Goal: Find specific page/section: Find specific page/section

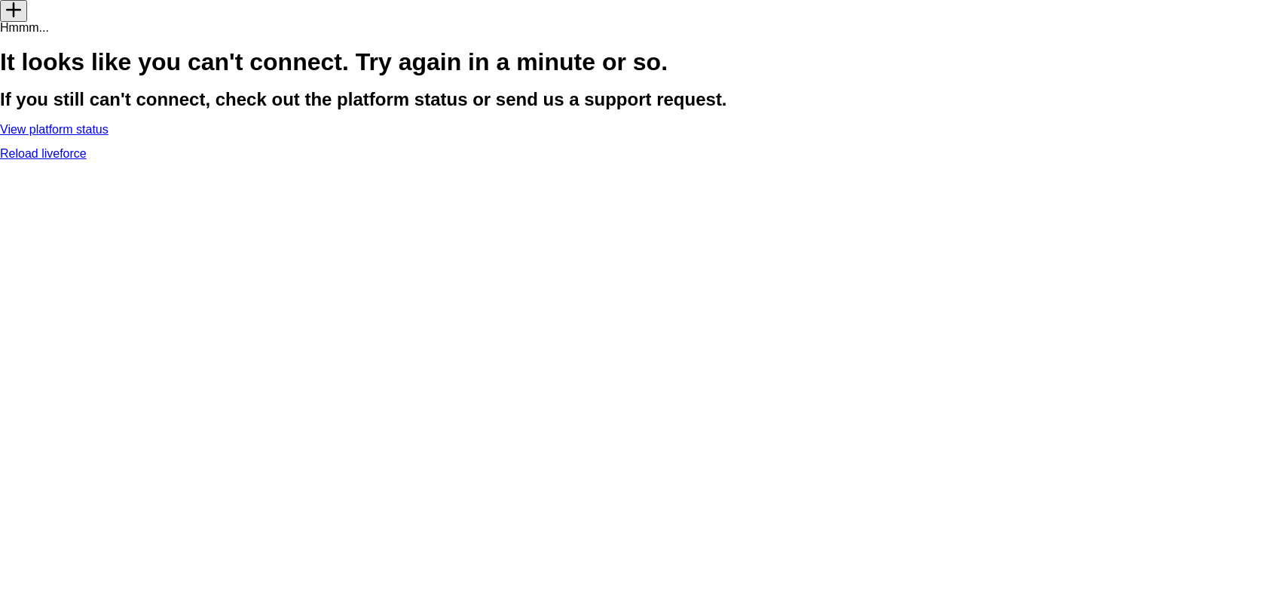
click at [87, 160] on link "Reload liveforce" at bounding box center [43, 153] width 87 height 13
click at [109, 136] on link "View platform status" at bounding box center [54, 129] width 109 height 13
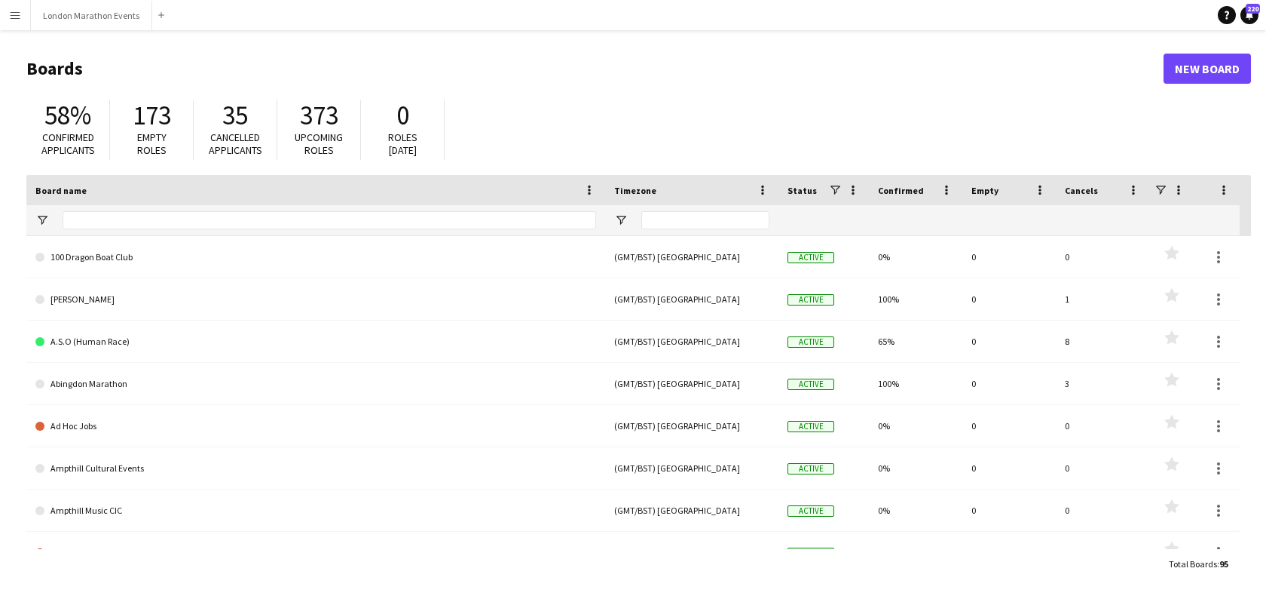
click at [23, 13] on button "Menu" at bounding box center [15, 15] width 30 height 30
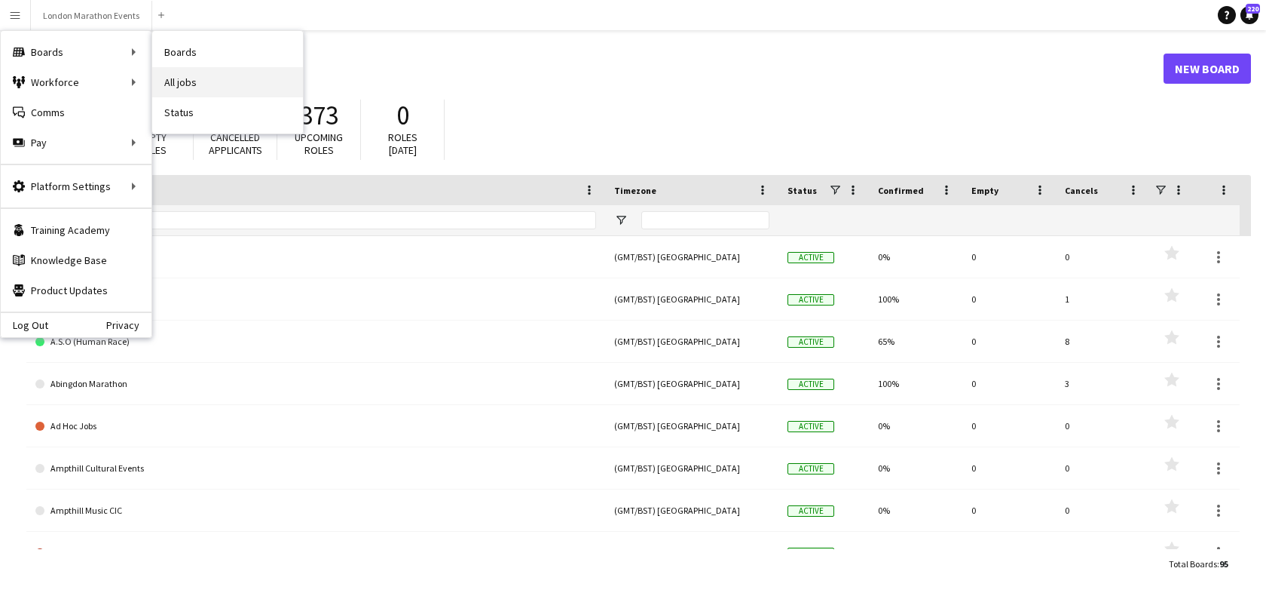
click at [206, 82] on link "All jobs" at bounding box center [227, 82] width 151 height 30
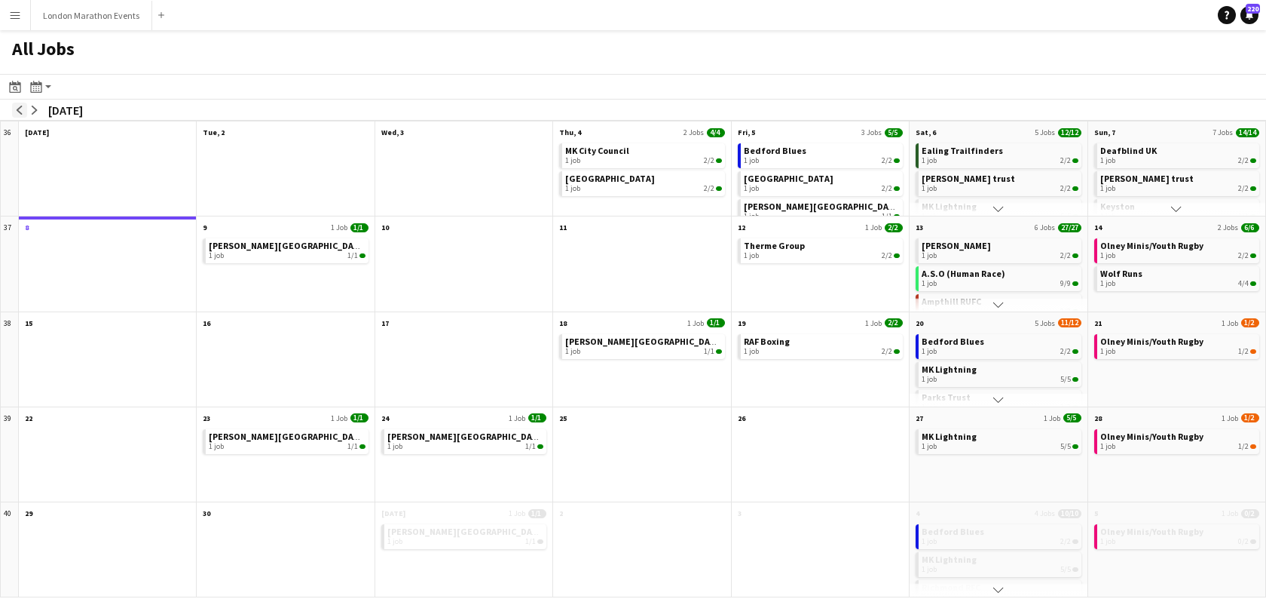
click at [22, 109] on app-icon "arrow-left" at bounding box center [19, 110] width 9 height 9
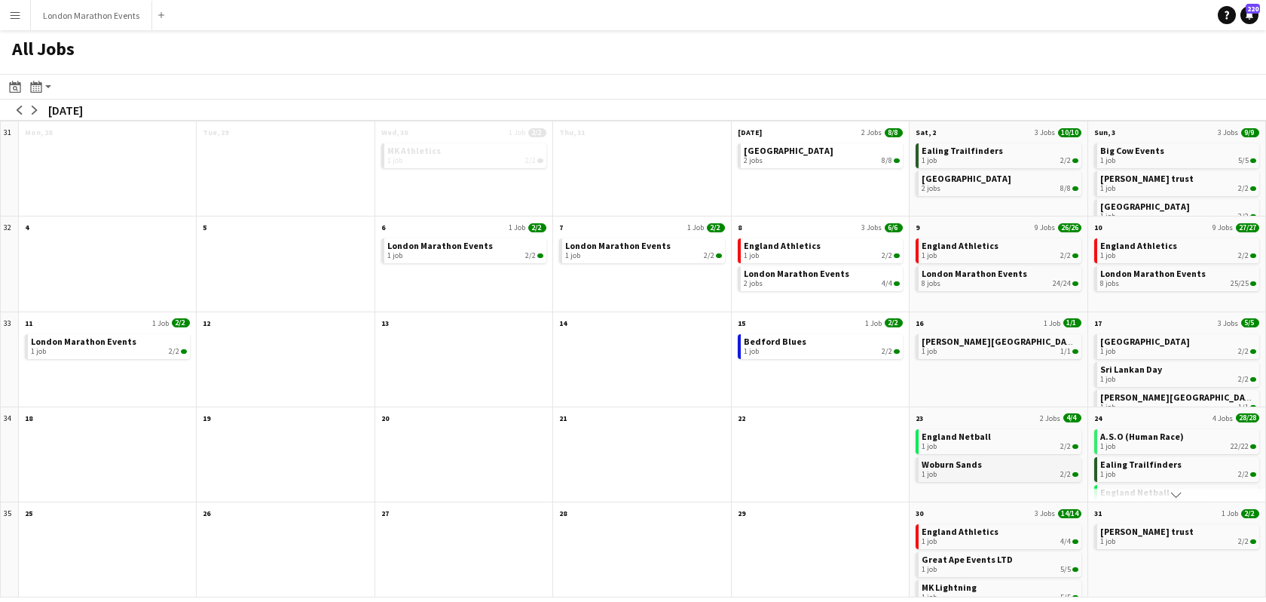
click at [942, 464] on span "Woburn Sands" at bounding box center [952, 463] width 60 height 11
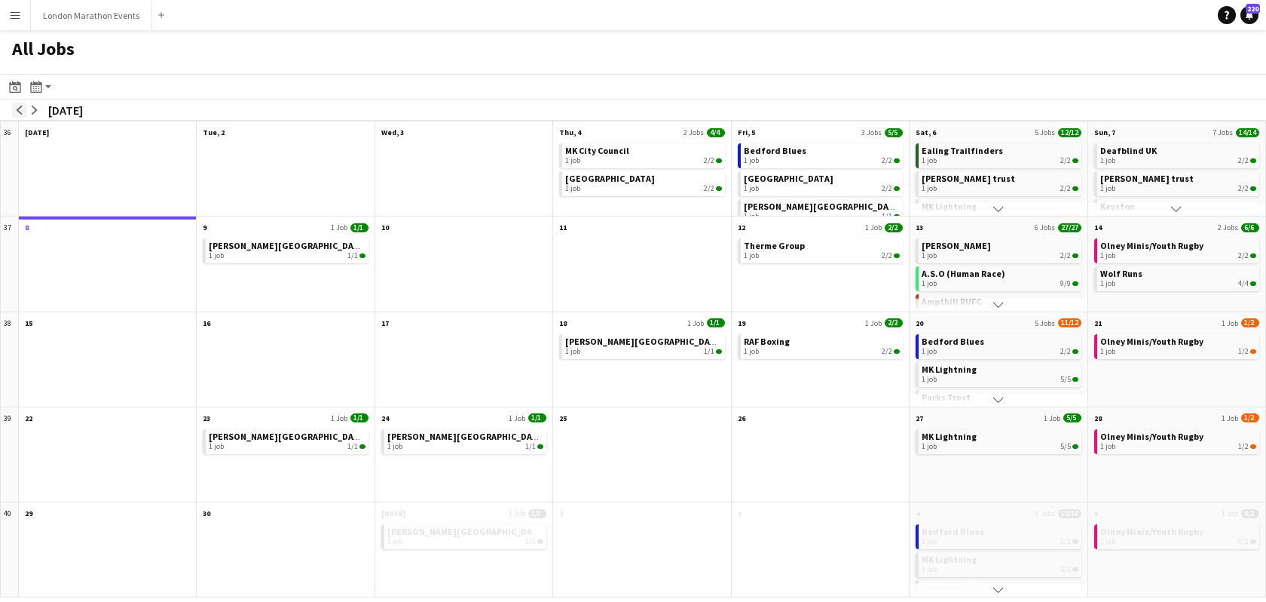
click at [19, 112] on app-icon "arrow-left" at bounding box center [19, 110] width 9 height 9
click at [23, 117] on div "arrow-left arrow-right September 2025" at bounding box center [50, 110] width 101 height 21
click at [20, 114] on button "arrow-left" at bounding box center [19, 110] width 15 height 15
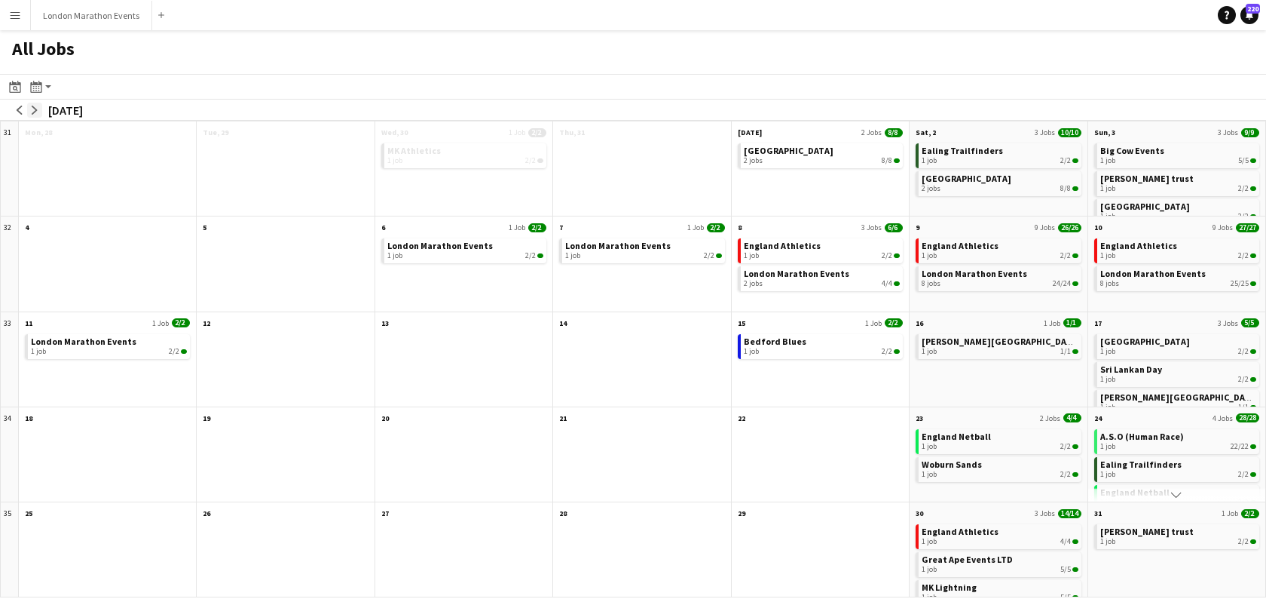
click at [38, 113] on app-icon "arrow-right" at bounding box center [34, 110] width 9 height 9
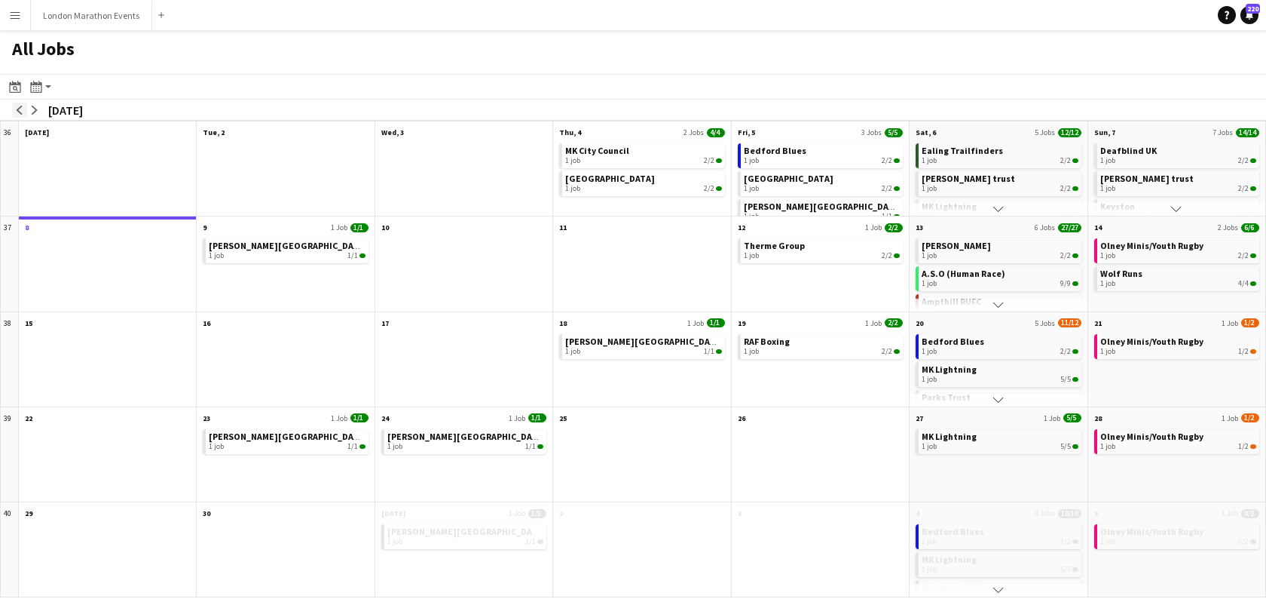
click at [20, 111] on app-icon "arrow-left" at bounding box center [19, 110] width 9 height 9
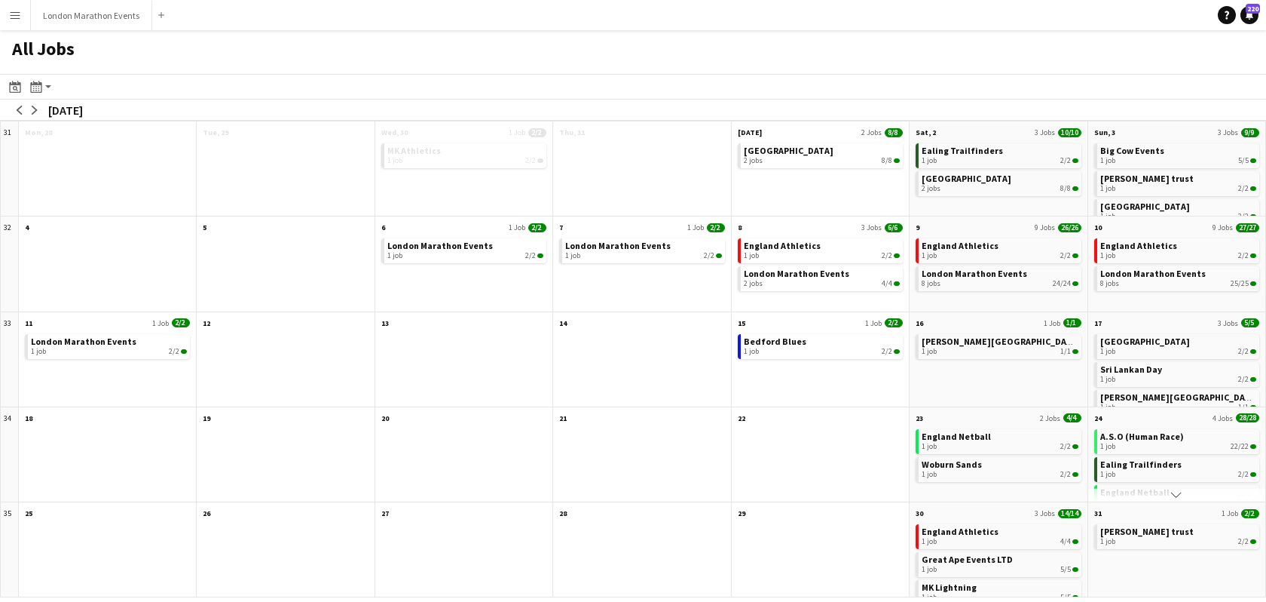
click at [1174, 495] on app-icon "Scroll down" at bounding box center [1176, 494] width 11 height 11
click at [1175, 495] on app-icon "Scroll down" at bounding box center [1176, 494] width 11 height 11
click at [1178, 491] on app-icon "Scroll down" at bounding box center [1176, 494] width 11 height 11
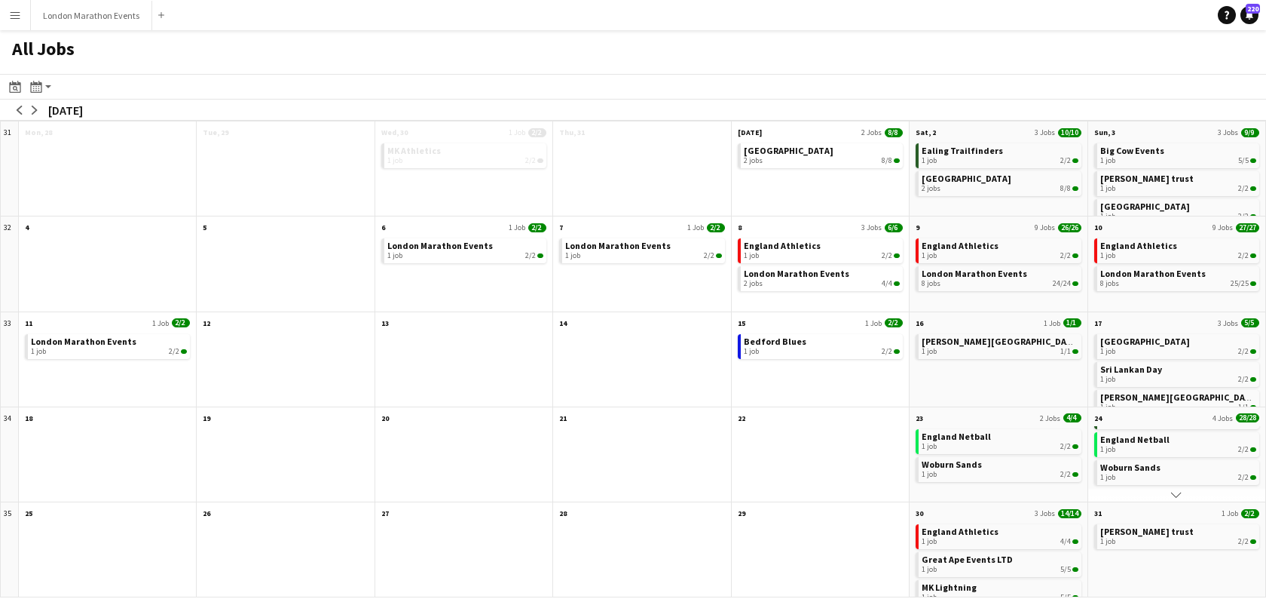
click at [1178, 491] on app-icon "Scroll down" at bounding box center [1176, 494] width 11 height 11
click at [1136, 467] on span "Ealing Trailfinders" at bounding box center [1141, 463] width 81 height 11
click at [33, 111] on app-icon "arrow-right" at bounding box center [34, 110] width 9 height 9
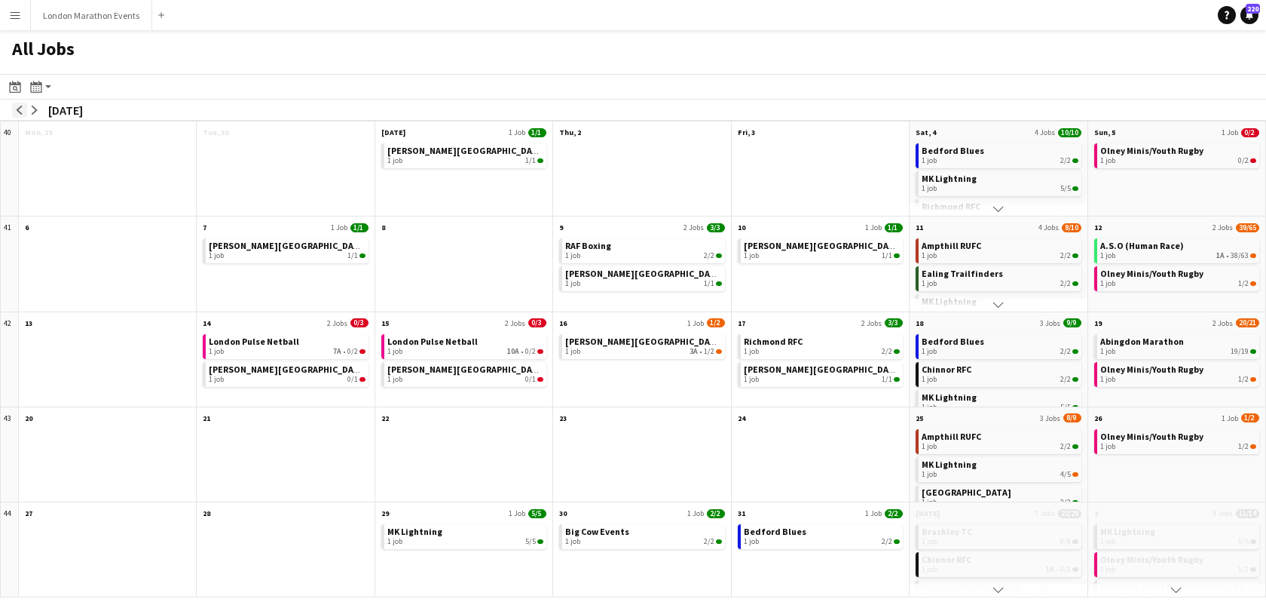
click at [24, 109] on button "arrow-left" at bounding box center [19, 110] width 15 height 15
click at [20, 113] on app-icon "arrow-left" at bounding box center [19, 110] width 9 height 9
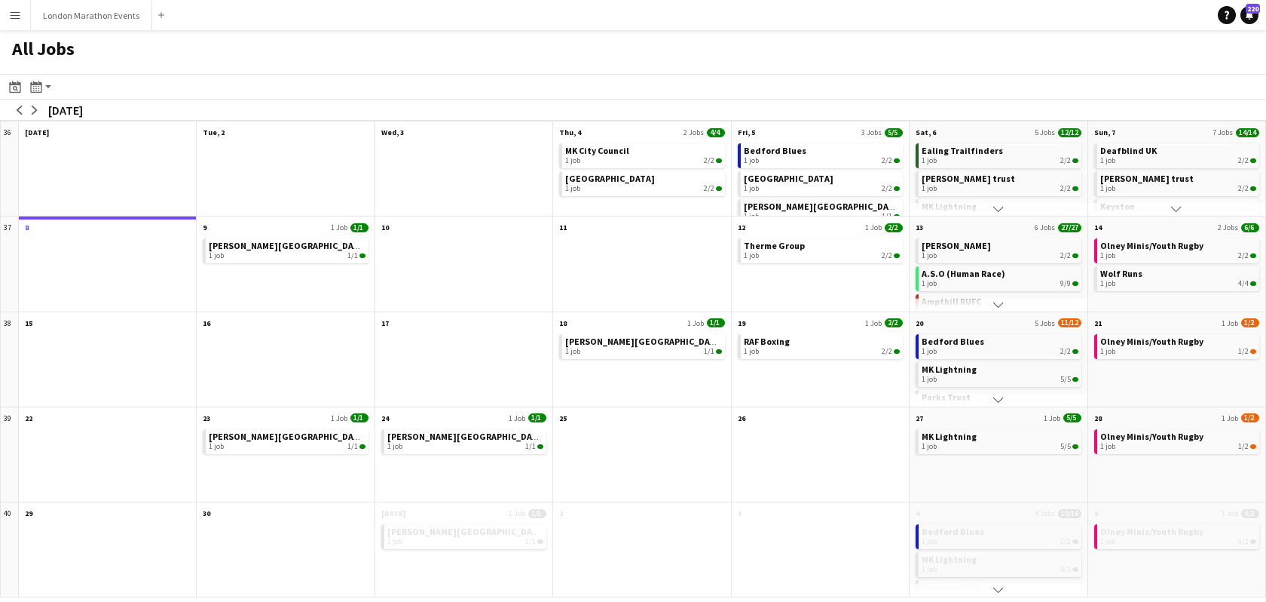
click at [994, 208] on app-icon "Scroll down" at bounding box center [999, 209] width 11 height 11
click at [1180, 206] on app-icon "Scroll down" at bounding box center [1176, 209] width 11 height 11
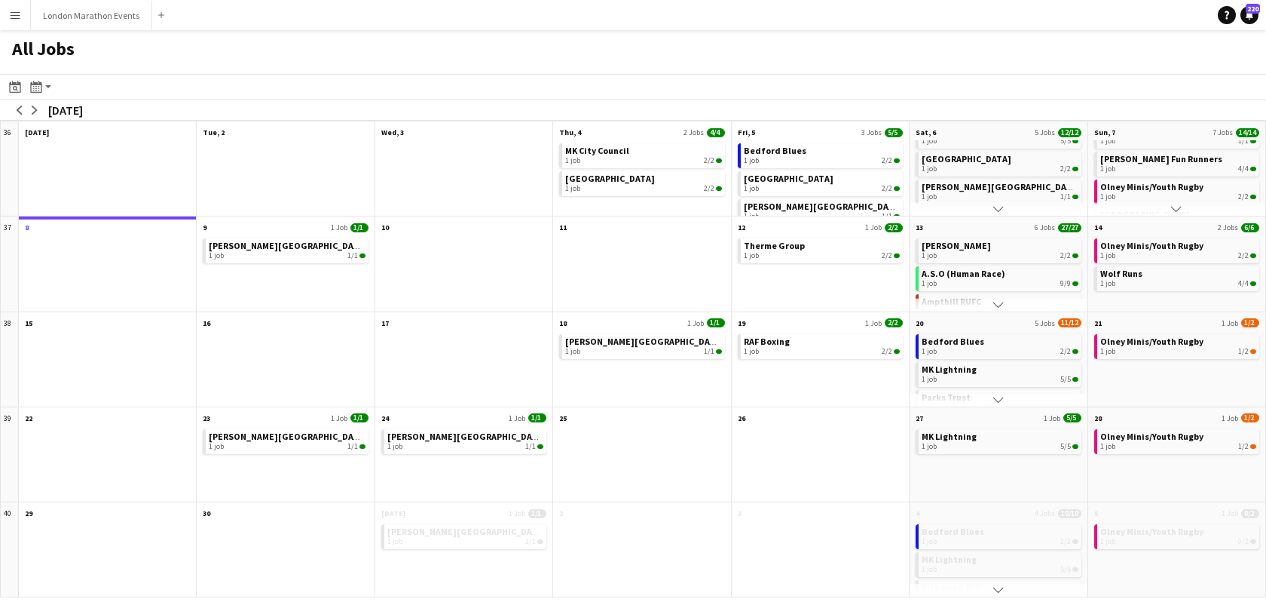
click at [1180, 210] on app-icon "Scroll down" at bounding box center [1176, 209] width 11 height 11
drag, startPoint x: 776, startPoint y: 75, endPoint x: 1005, endPoint y: 102, distance: 230.7
click at [800, 78] on app-toolbar "Date picker SEP 2025 SEP 2025 Monday M Tuesday T Wednesday W Thursday T Friday …" at bounding box center [633, 87] width 1266 height 26
click at [1179, 212] on app-icon "Scroll down" at bounding box center [1176, 209] width 11 height 11
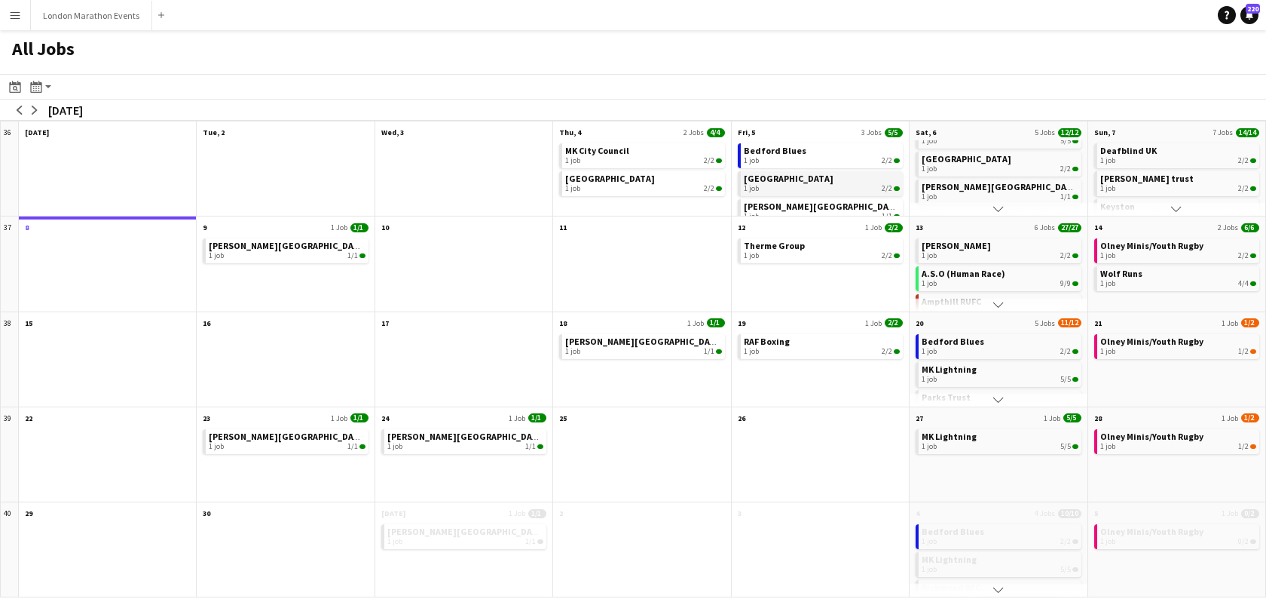
scroll to position [17, 0]
click at [996, 207] on app-icon "Scroll down" at bounding box center [999, 209] width 11 height 11
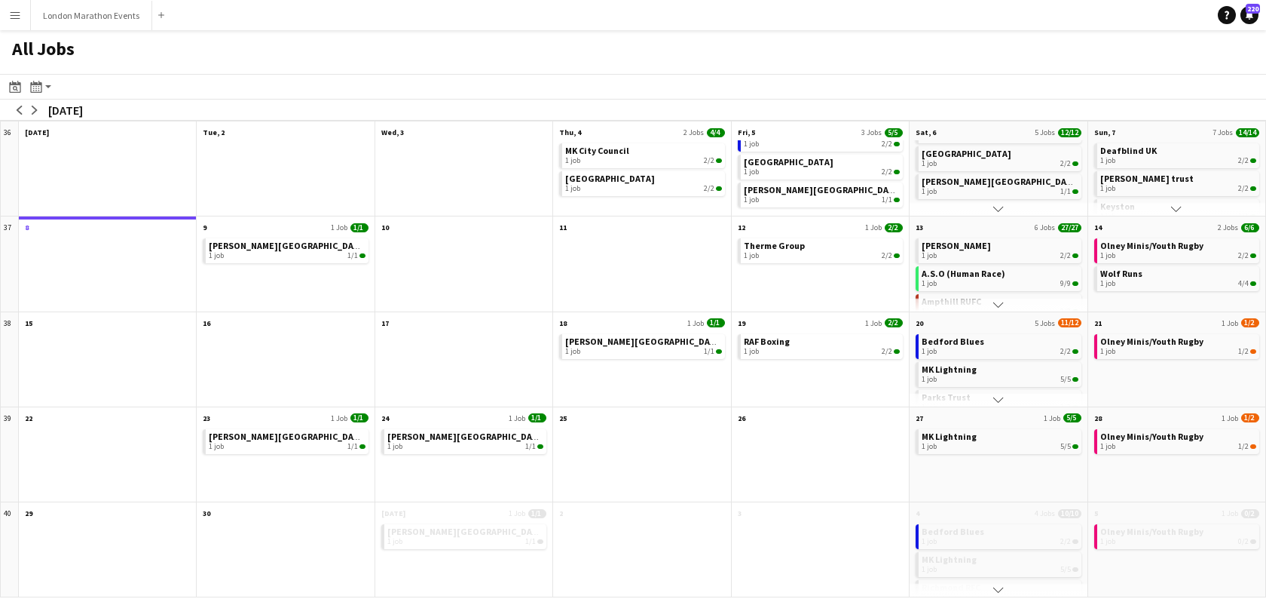
click at [999, 210] on app-icon "Scroll down" at bounding box center [999, 209] width 11 height 11
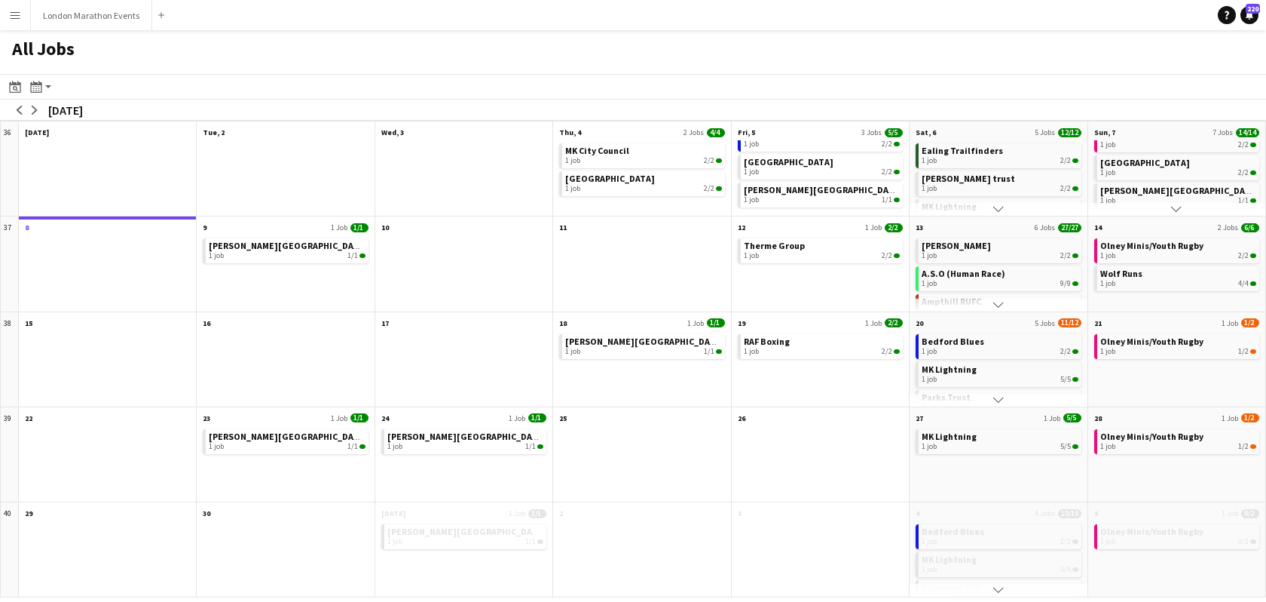
scroll to position [0, 0]
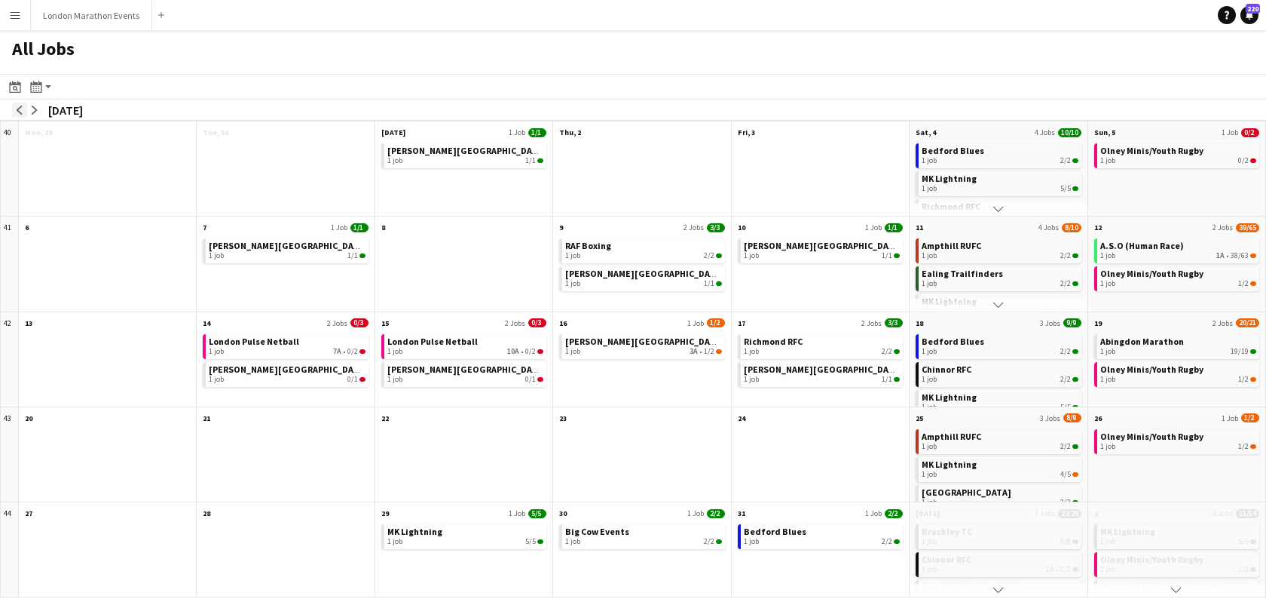
click at [25, 112] on button "arrow-left" at bounding box center [19, 110] width 15 height 15
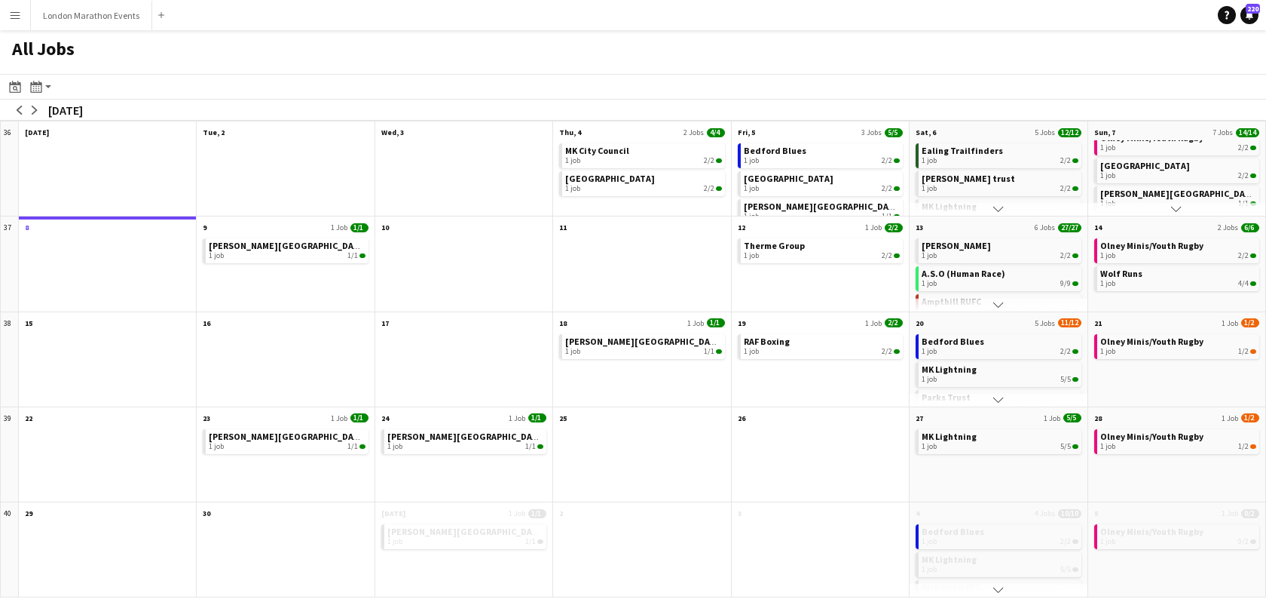
scroll to position [136, 0]
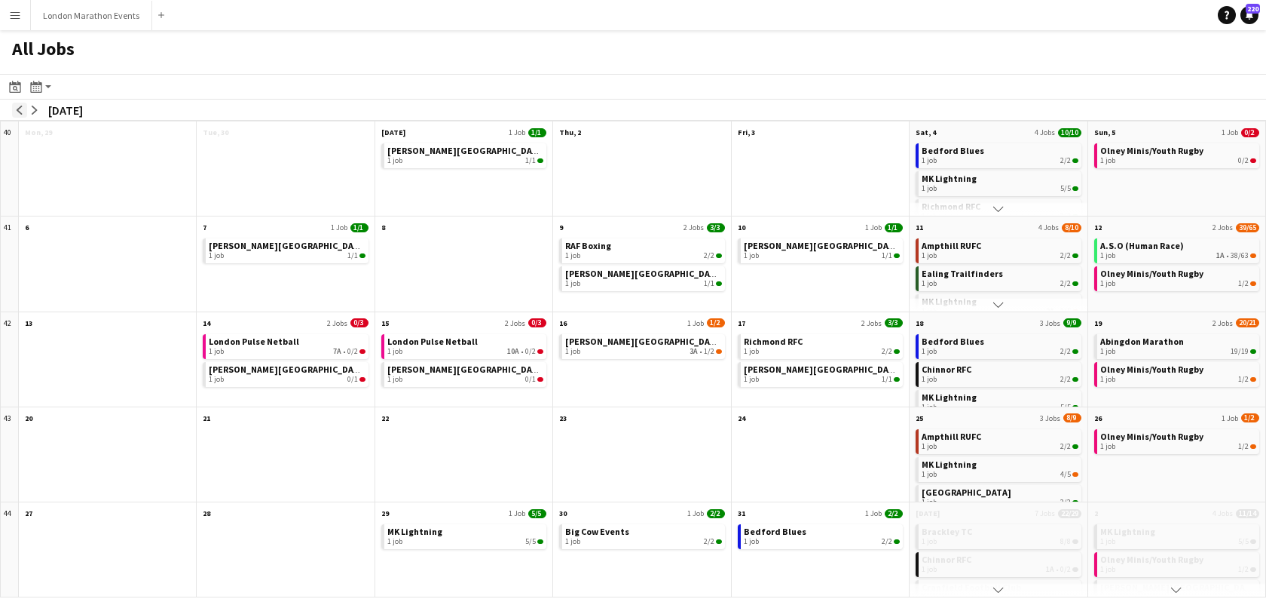
click at [22, 110] on app-icon "arrow-left" at bounding box center [19, 110] width 9 height 9
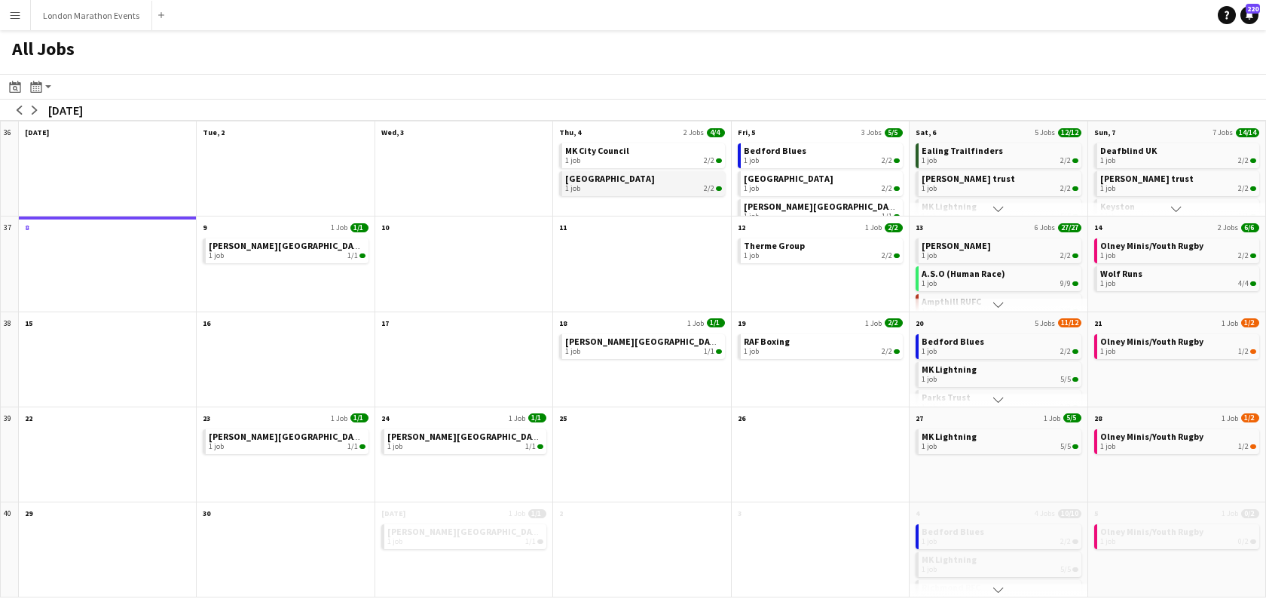
click at [672, 185] on div "1 job 2/2" at bounding box center [643, 188] width 156 height 9
click at [1170, 208] on button "Scroll down" at bounding box center [1176, 209] width 177 height 14
click at [1175, 208] on app-icon "Scroll down" at bounding box center [1176, 209] width 11 height 11
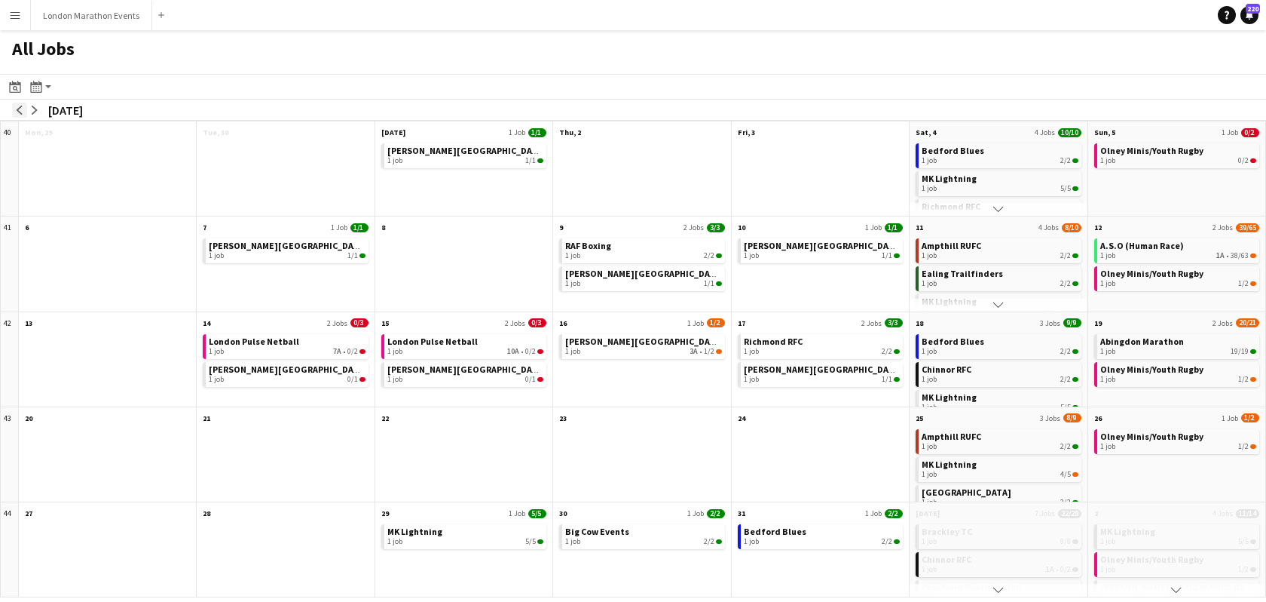
click at [20, 110] on app-icon "arrow-left" at bounding box center [19, 110] width 9 height 9
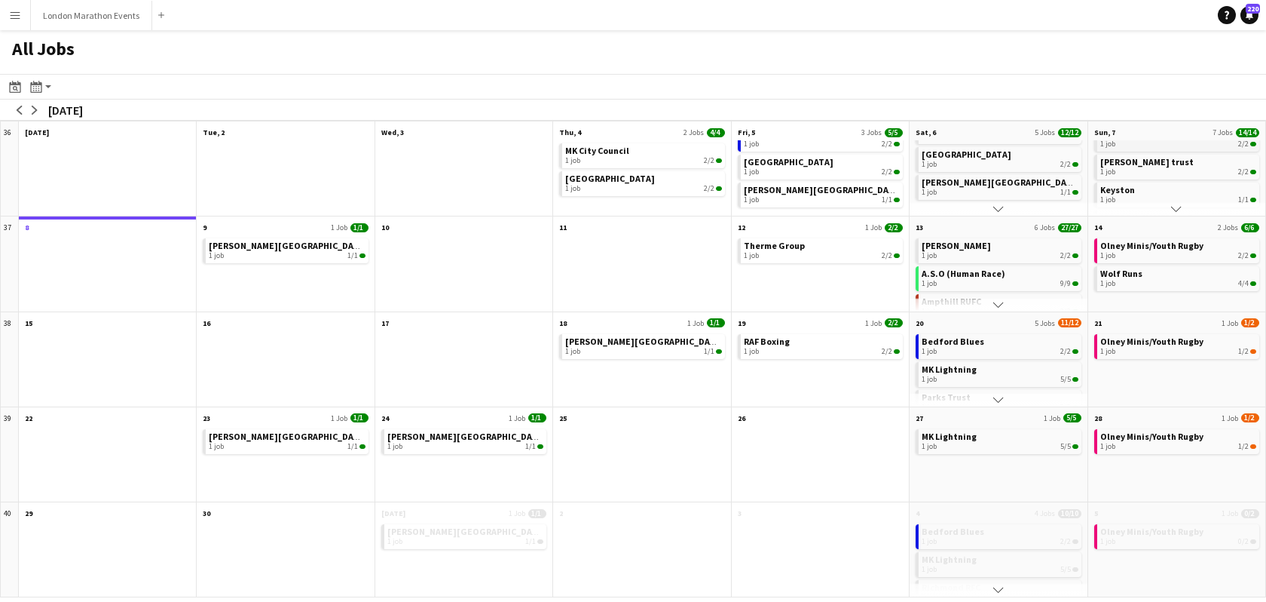
scroll to position [22, 0]
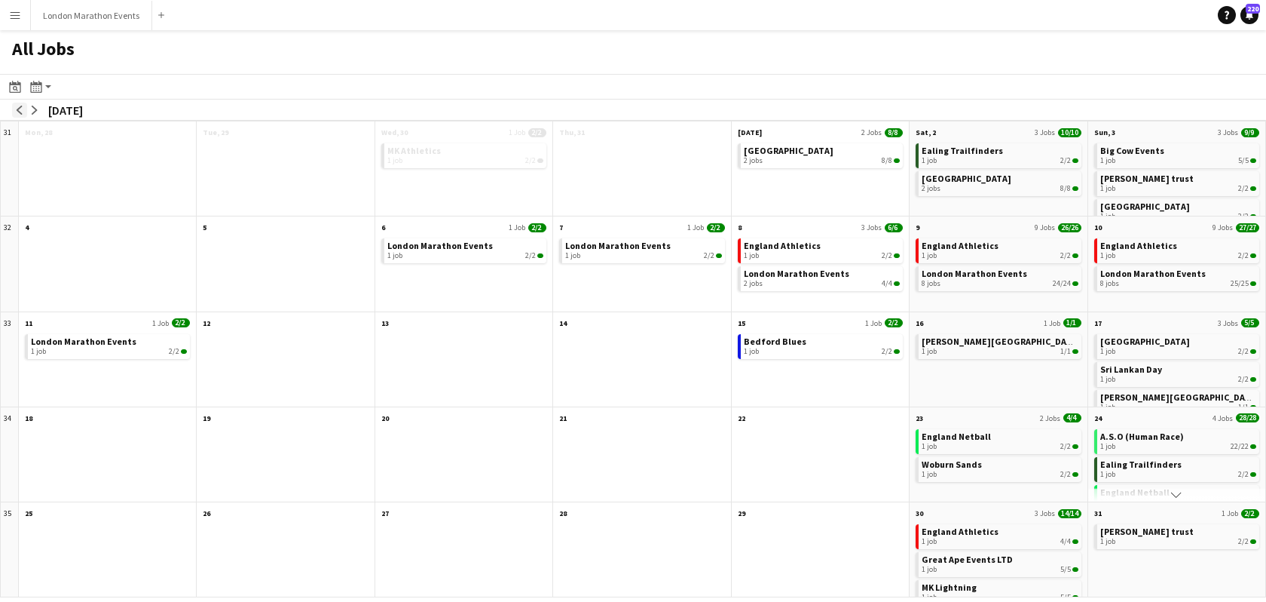
click at [21, 108] on app-icon "arrow-left" at bounding box center [19, 110] width 9 height 9
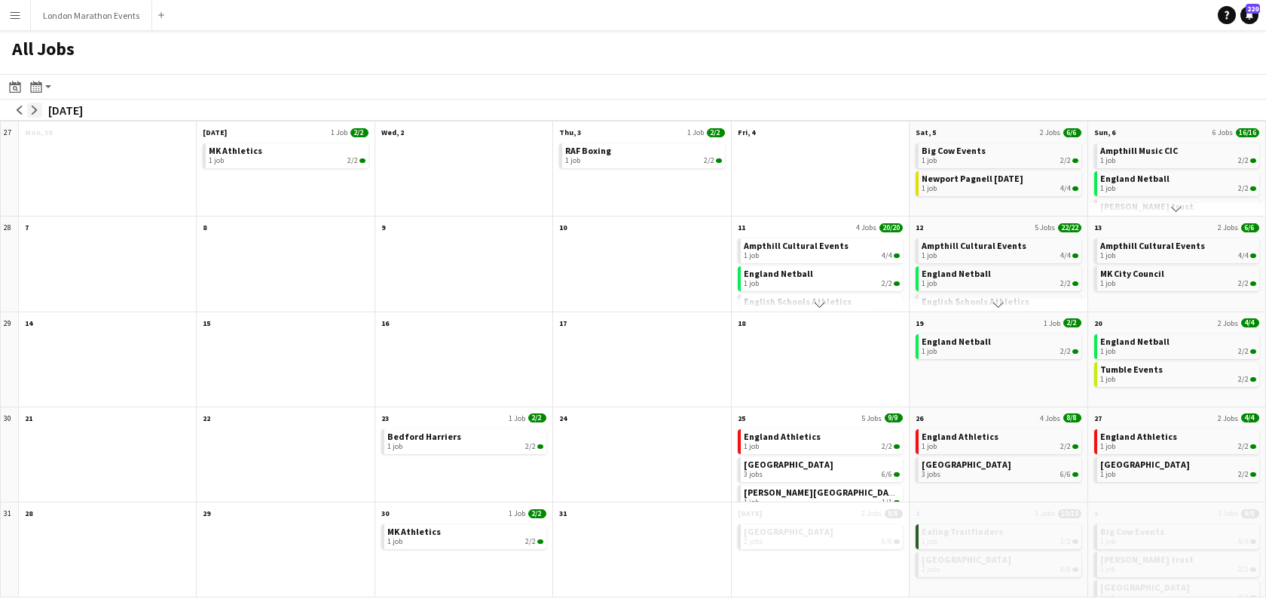
click at [38, 106] on button "arrow-right" at bounding box center [34, 110] width 15 height 15
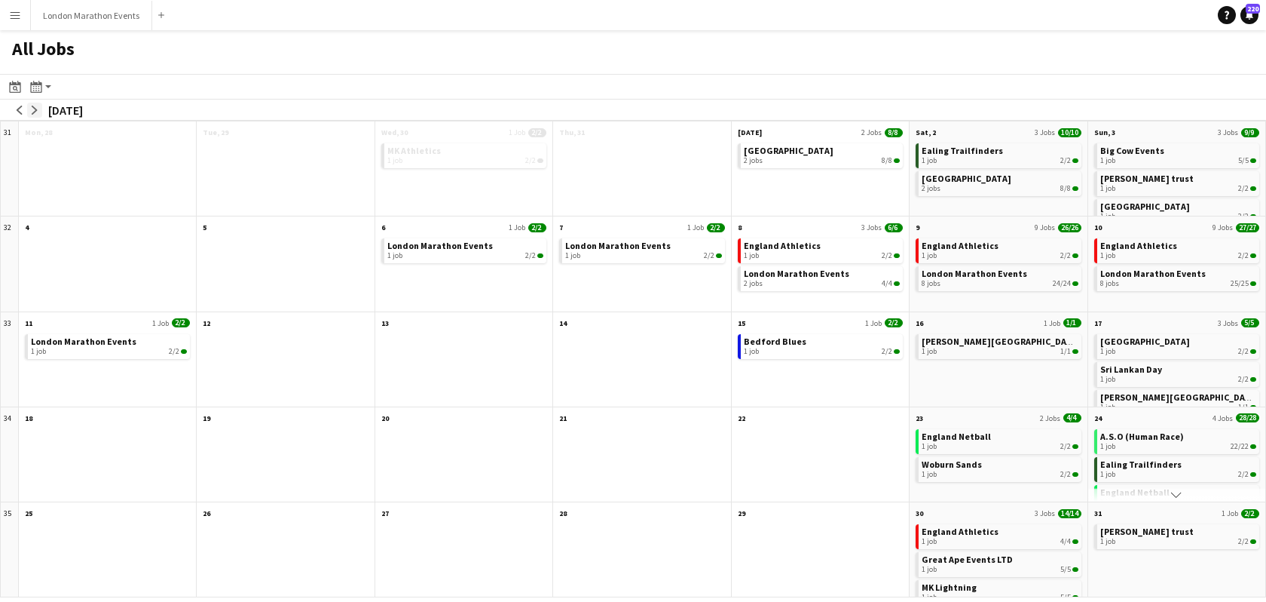
click at [38, 107] on button "arrow-right" at bounding box center [34, 110] width 15 height 15
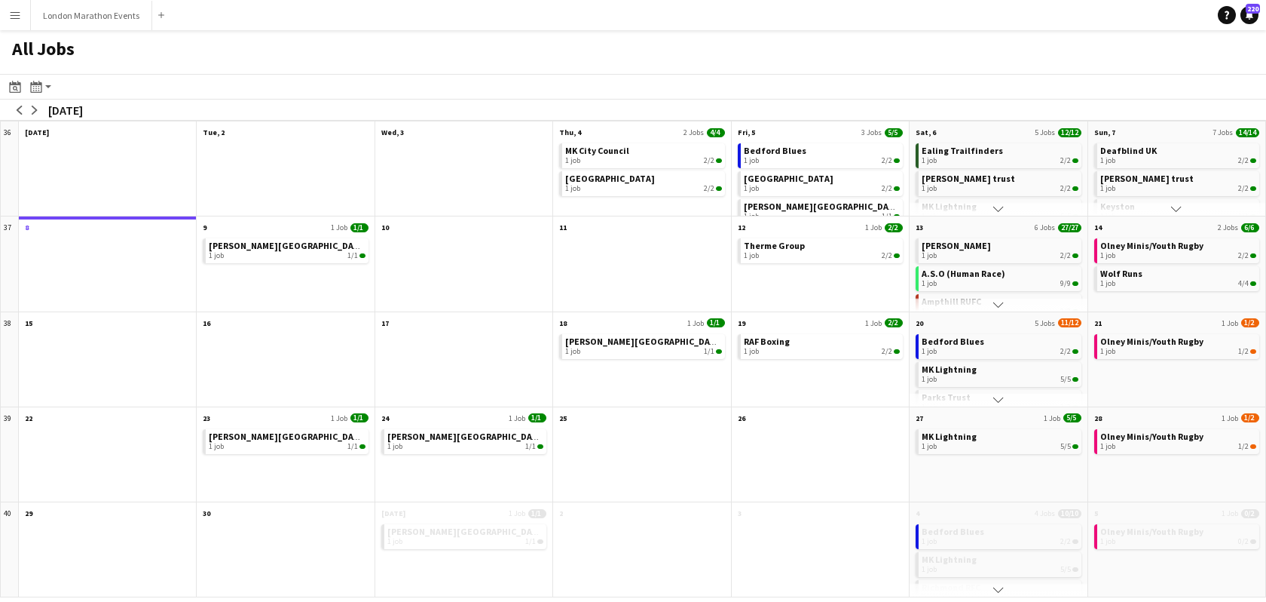
click at [1176, 208] on app-icon "Scroll down" at bounding box center [1176, 209] width 11 height 11
click at [1201, 155] on link "Deafblind UK 1 job 2/2" at bounding box center [1179, 154] width 156 height 22
click at [1140, 155] on div "1 job 1/1" at bounding box center [1179, 152] width 156 height 9
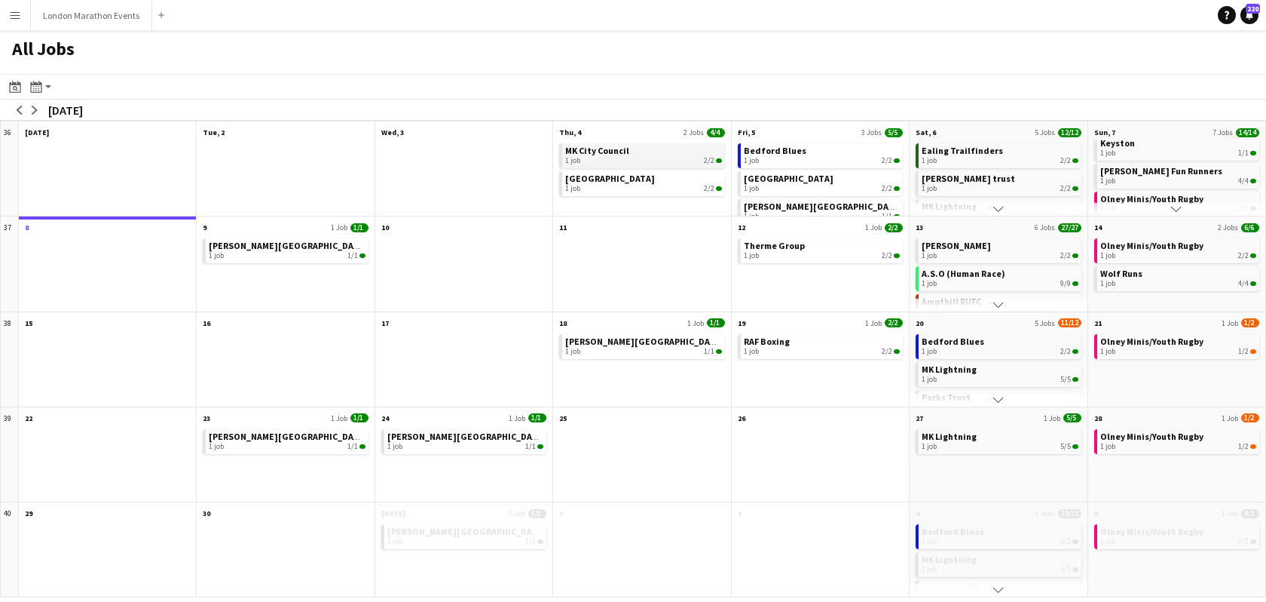
click at [644, 162] on div "1 job 2/2" at bounding box center [643, 160] width 156 height 9
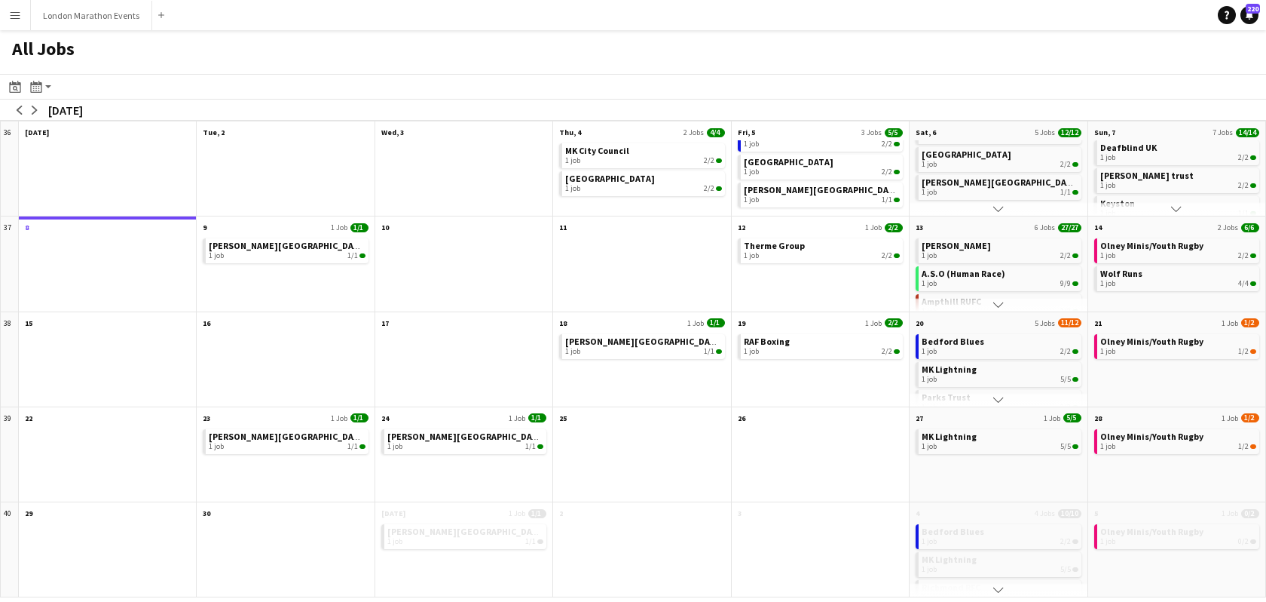
scroll to position [0, 0]
click at [999, 400] on app-icon "Scroll down" at bounding box center [999, 399] width 11 height 11
click at [998, 307] on app-icon "Scroll down" at bounding box center [999, 304] width 11 height 11
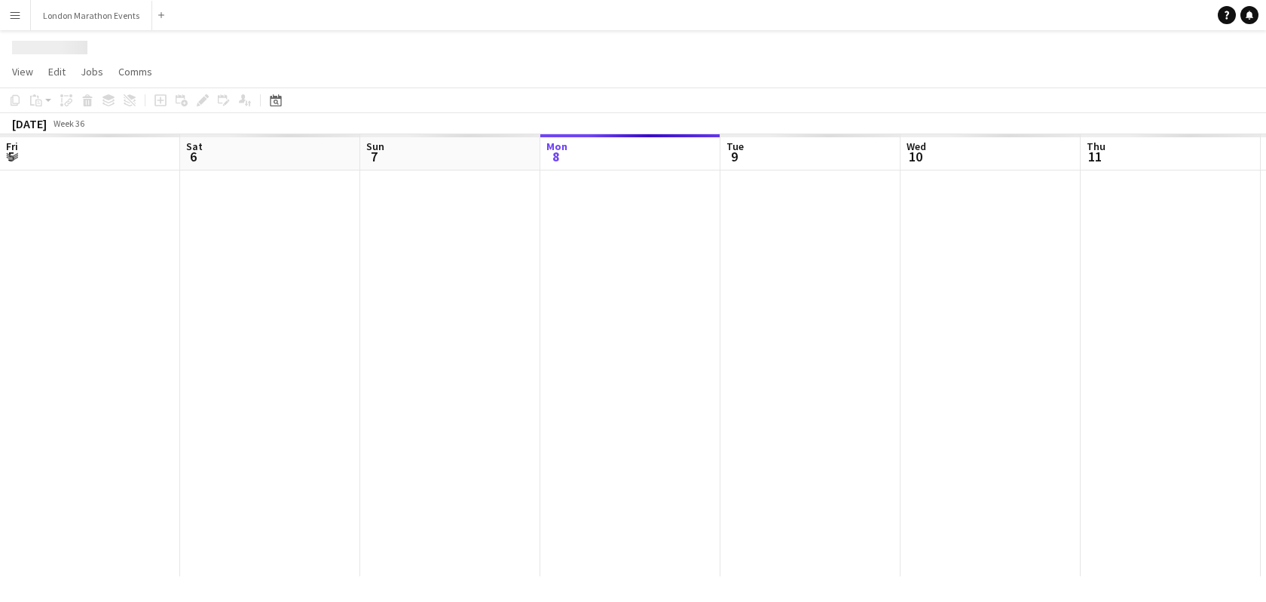
scroll to position [0, 360]
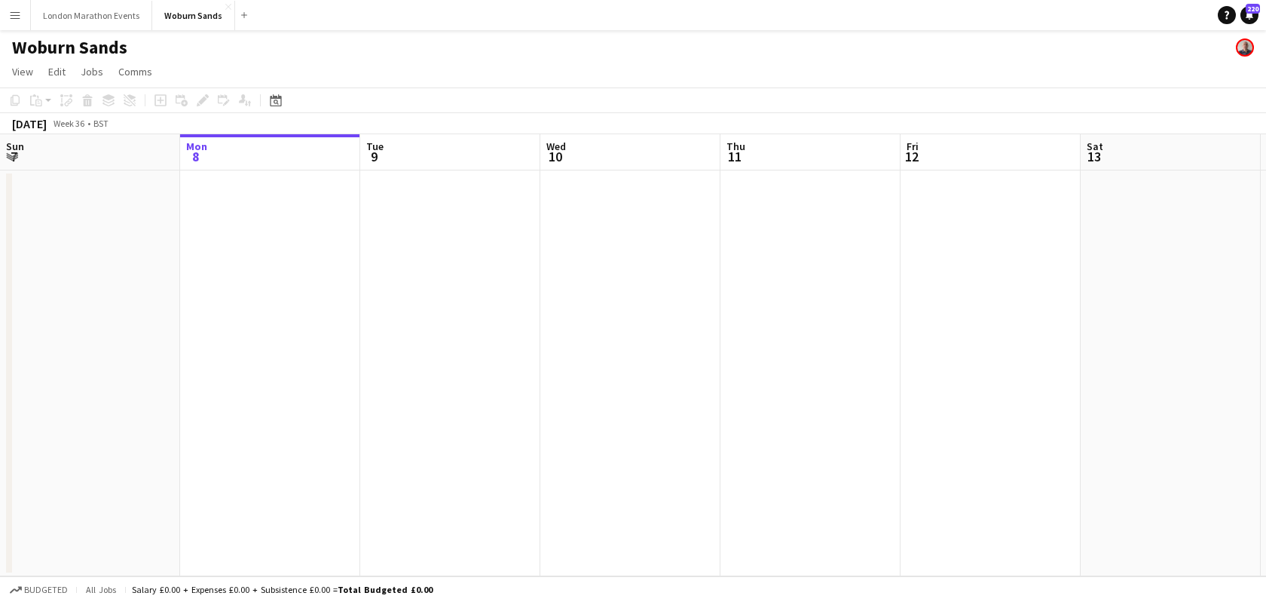
click at [1247, 50] on app-user-avatar at bounding box center [1245, 47] width 18 height 18
click at [274, 103] on icon "Date picker" at bounding box center [276, 100] width 12 height 12
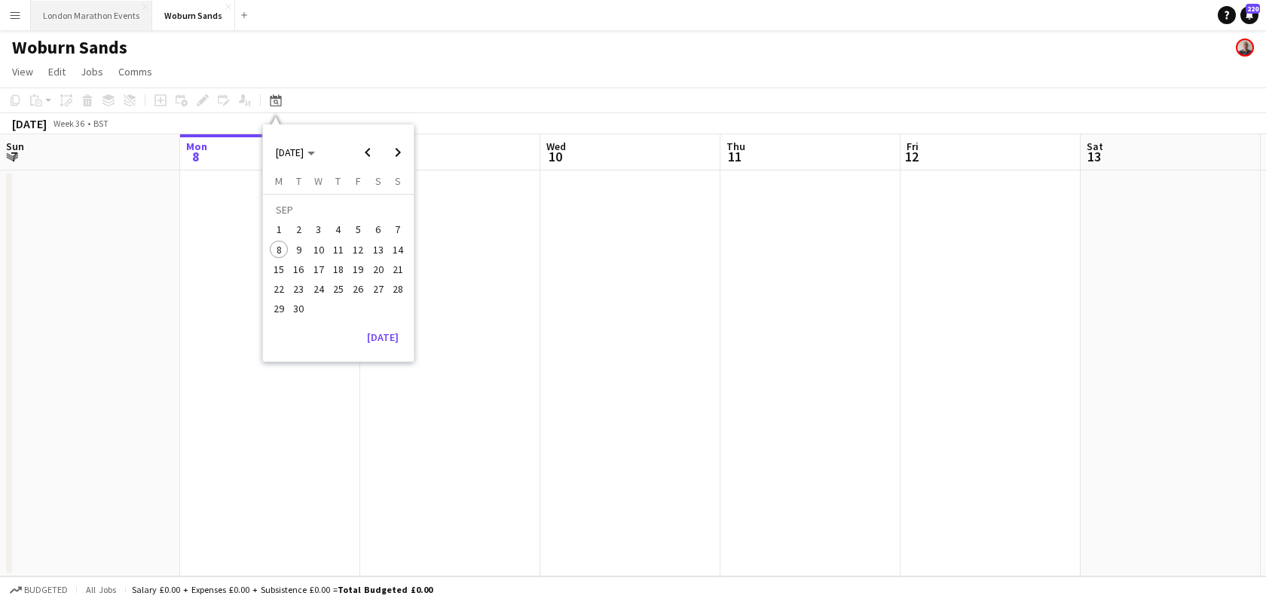
click at [135, 14] on button "London Marathon Events Close" at bounding box center [91, 15] width 121 height 29
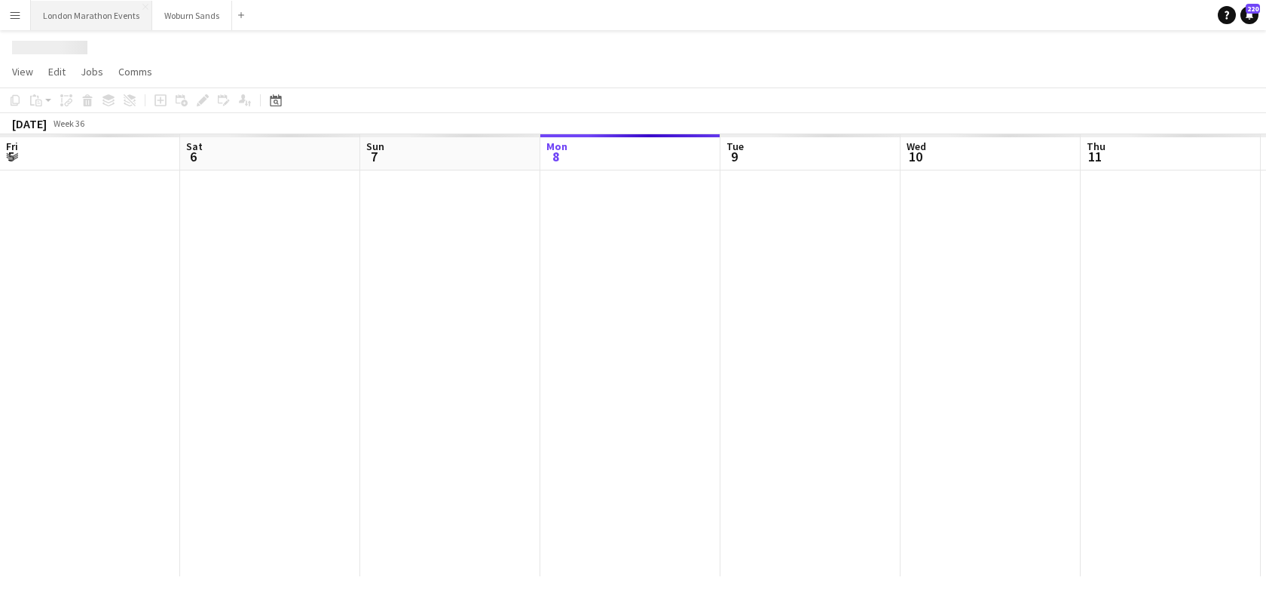
scroll to position [0, 360]
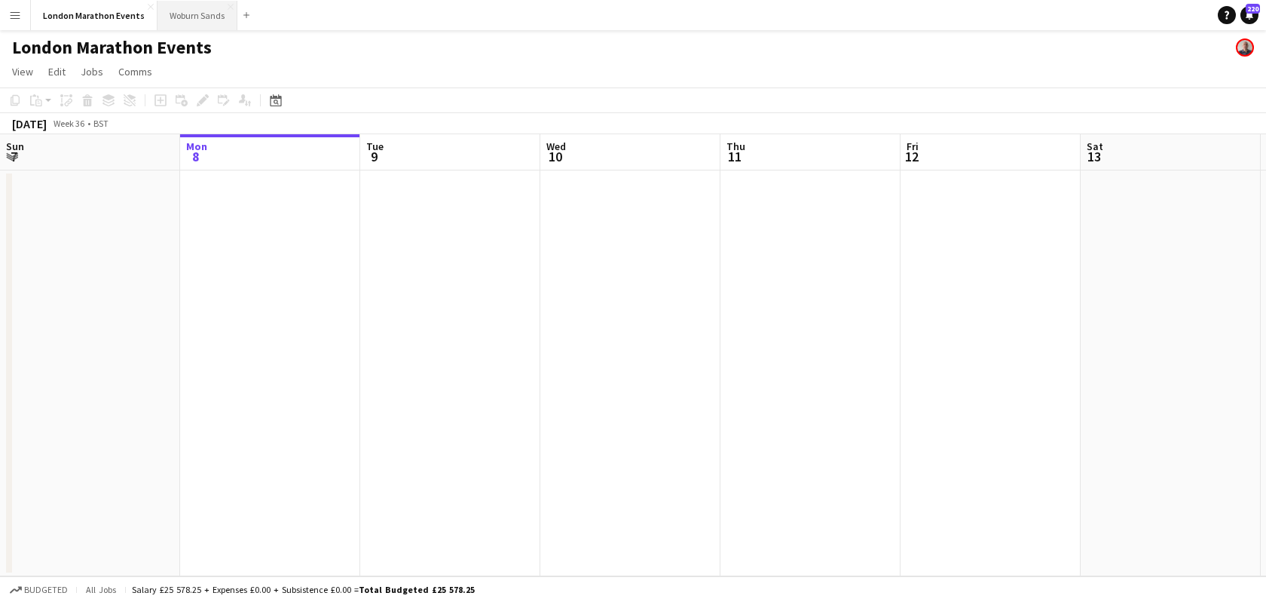
click at [212, 24] on button "Woburn Sands Close" at bounding box center [198, 15] width 80 height 29
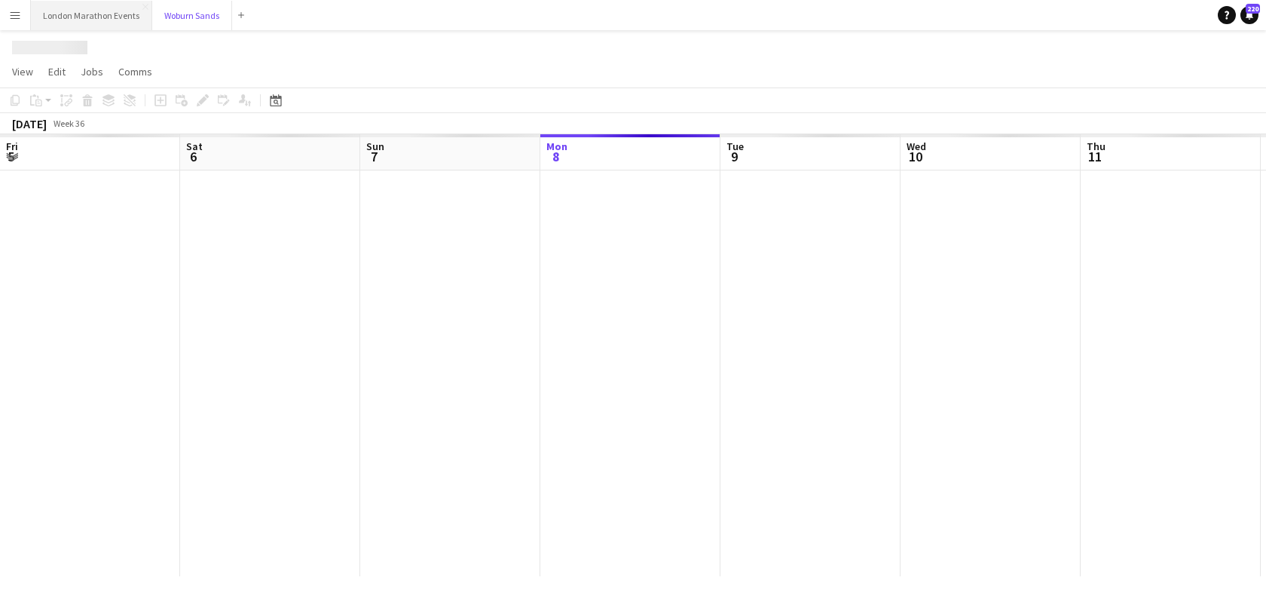
scroll to position [0, 360]
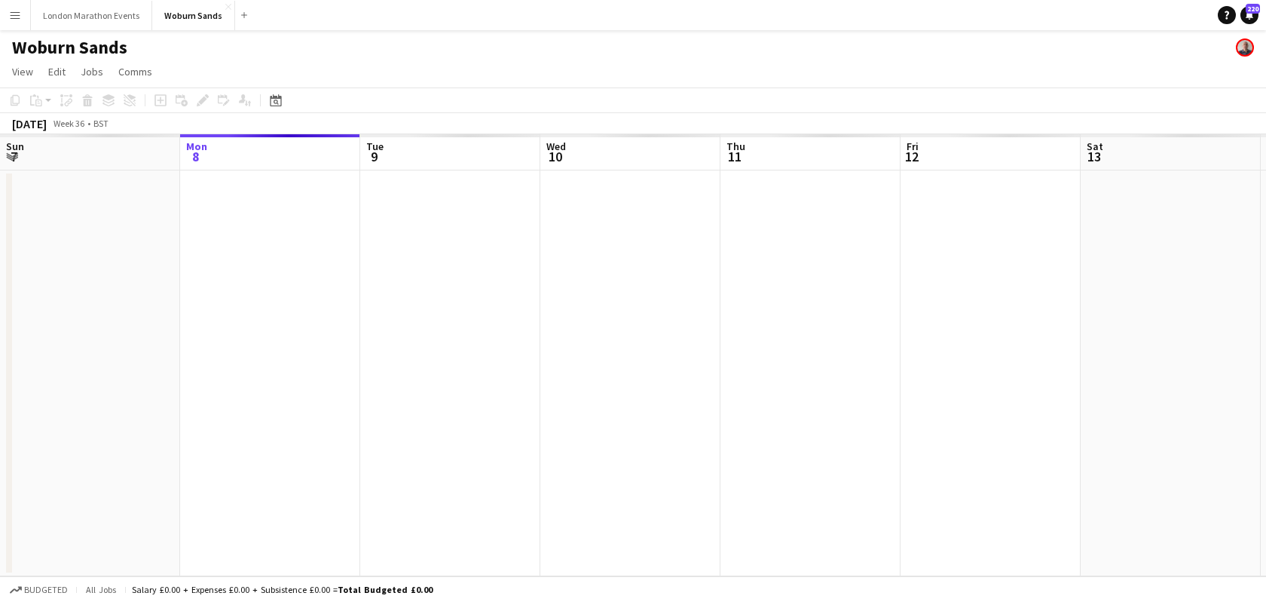
click at [23, 11] on button "Menu" at bounding box center [15, 15] width 30 height 30
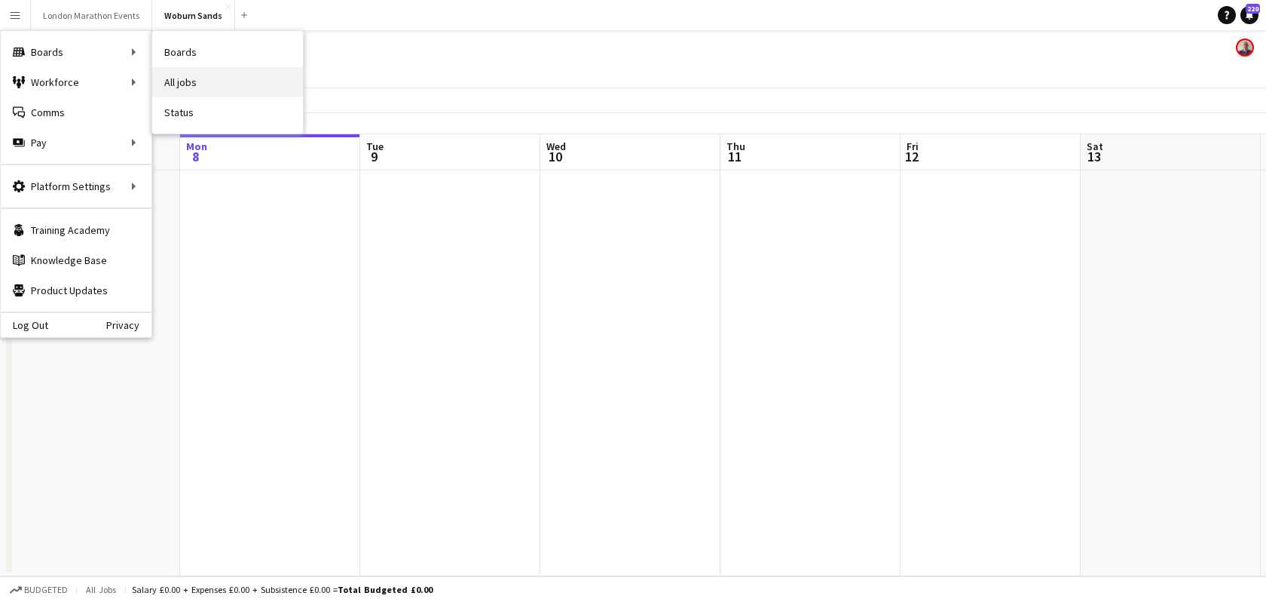
click at [195, 81] on link "All jobs" at bounding box center [227, 82] width 151 height 30
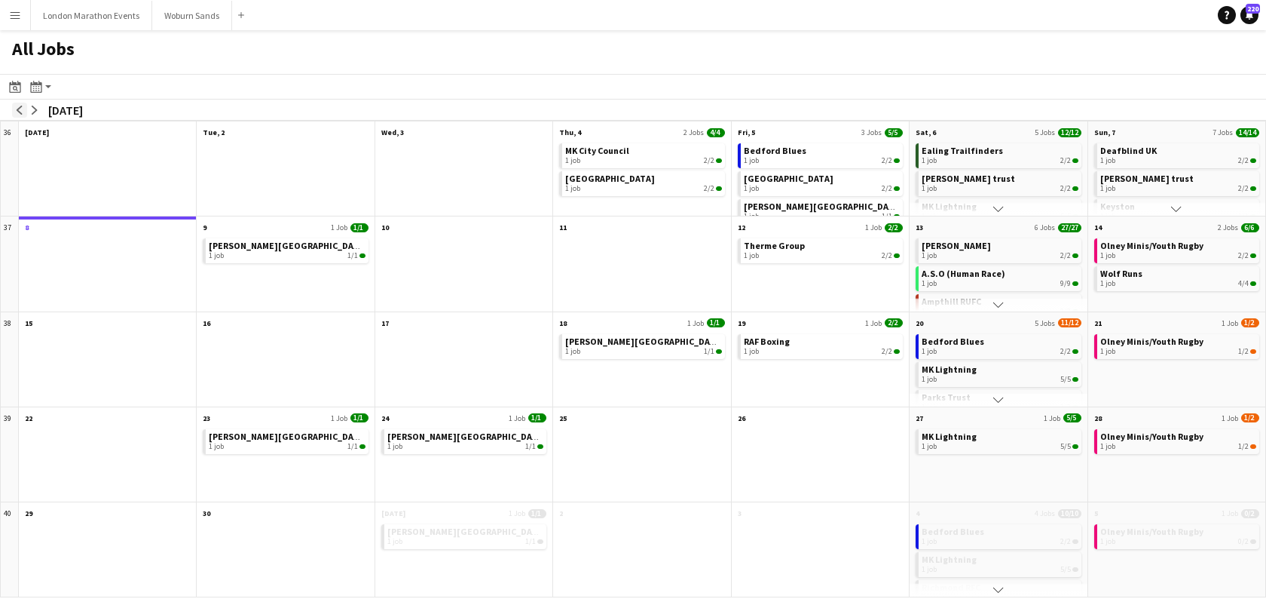
click at [20, 106] on app-icon "arrow-left" at bounding box center [19, 110] width 9 height 9
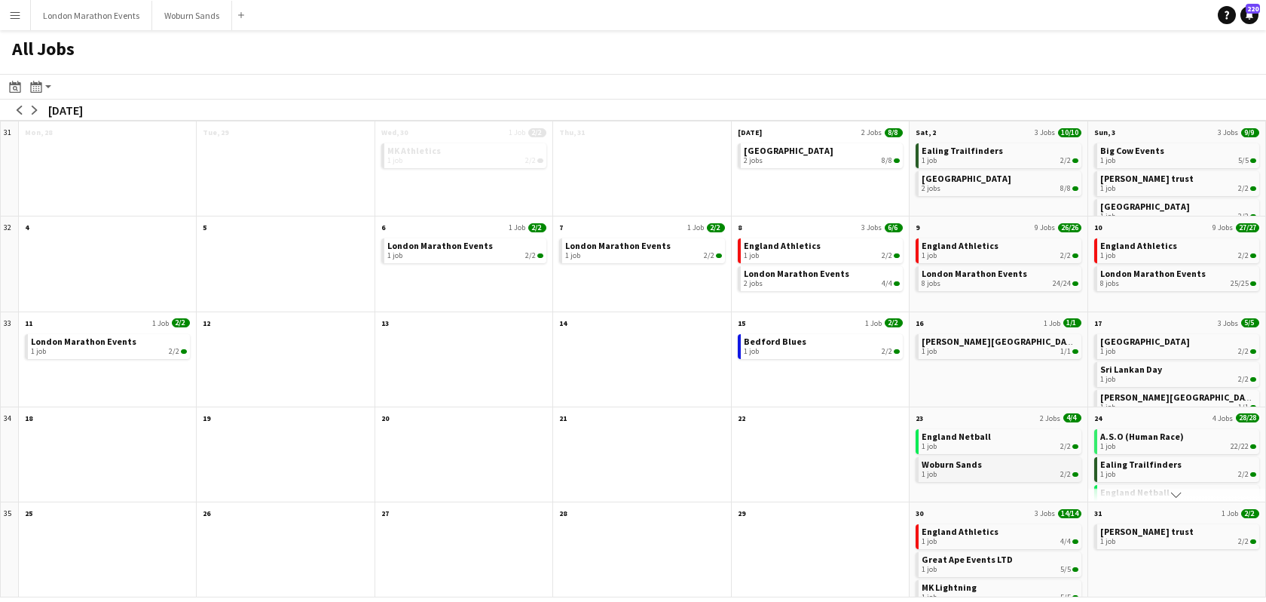
click at [1003, 474] on div "1 job 2/2" at bounding box center [1000, 474] width 156 height 9
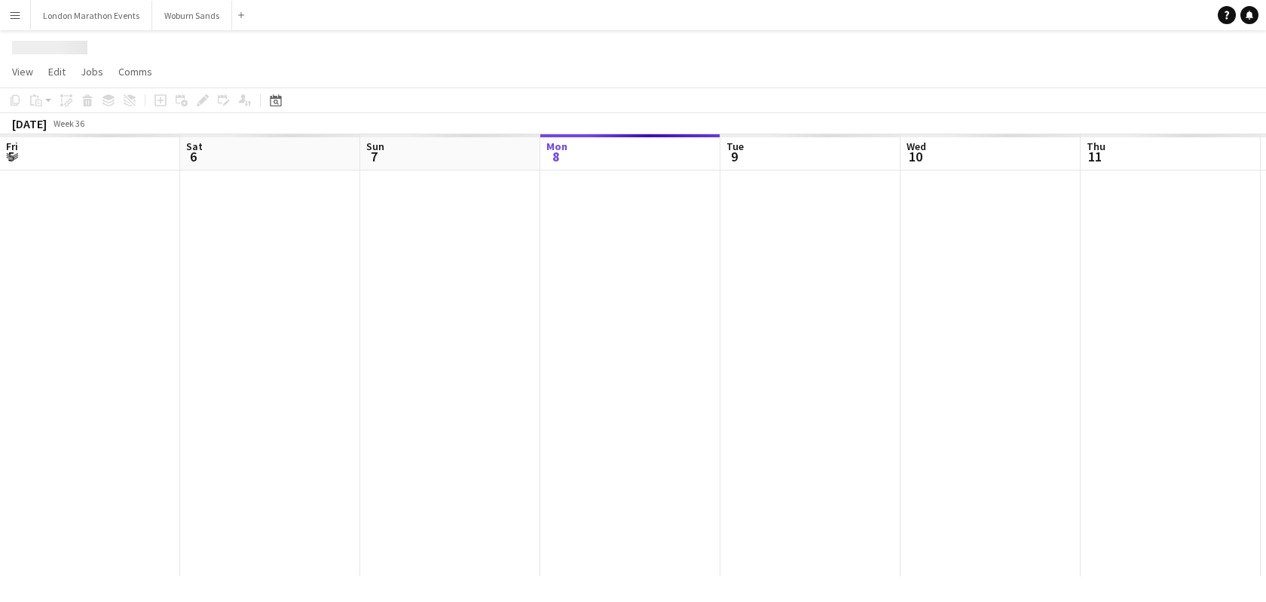
scroll to position [0, 360]
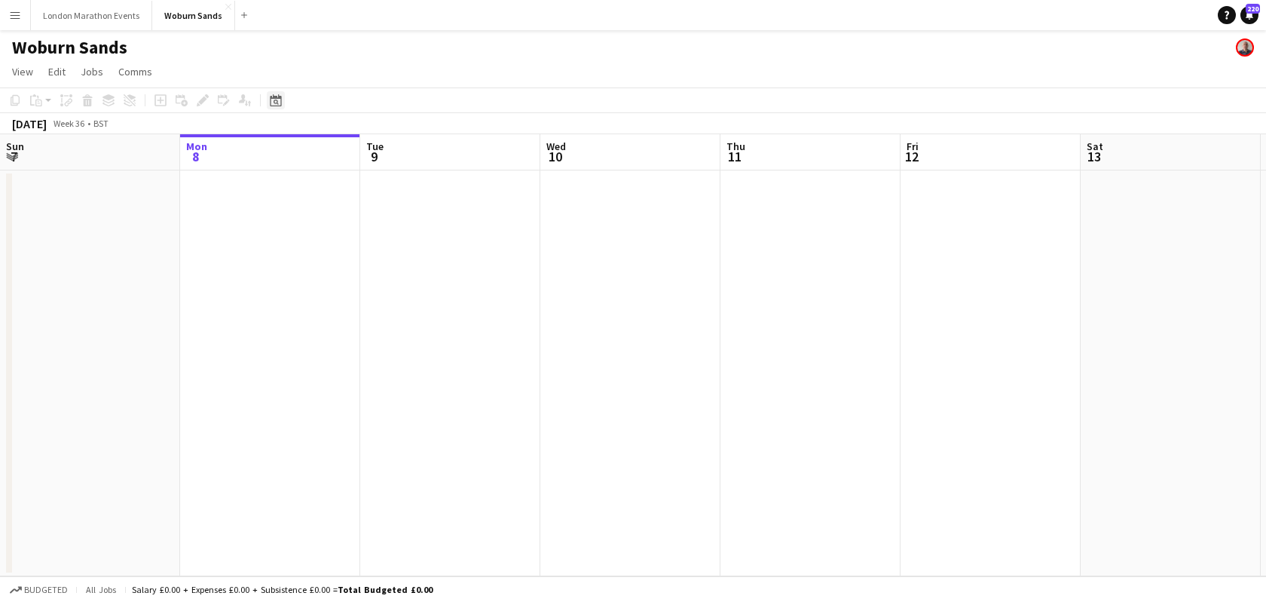
click at [271, 96] on icon at bounding box center [275, 100] width 11 height 12
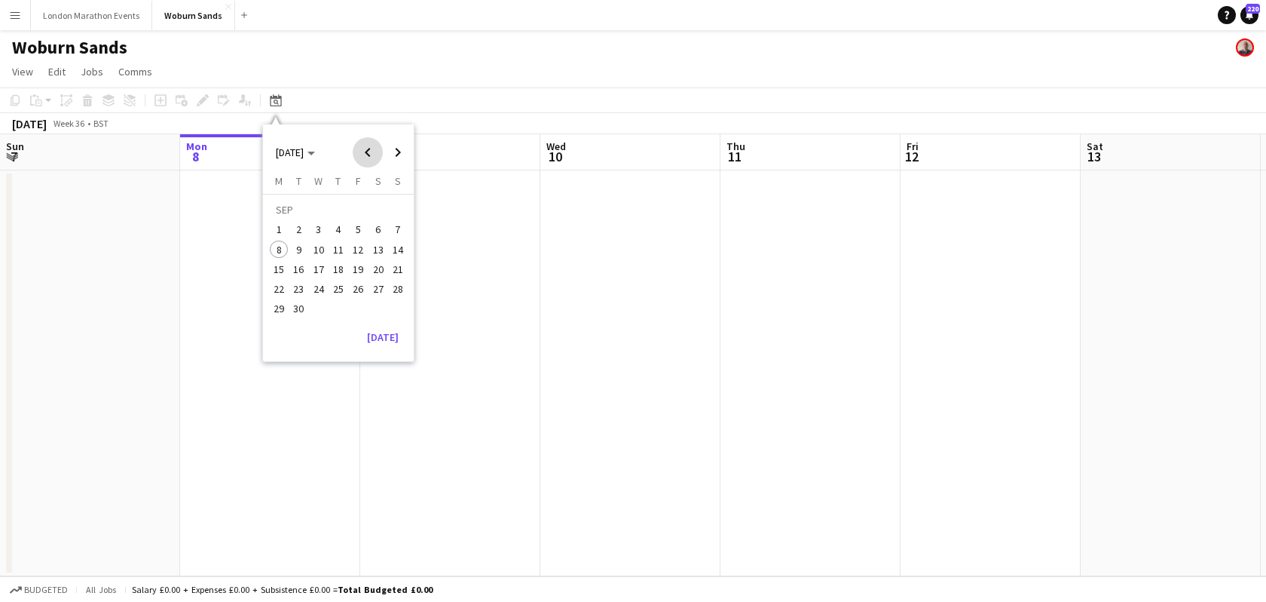
click at [366, 154] on span "Previous month" at bounding box center [368, 152] width 30 height 30
click at [377, 281] on button "23" at bounding box center [378, 273] width 20 height 20
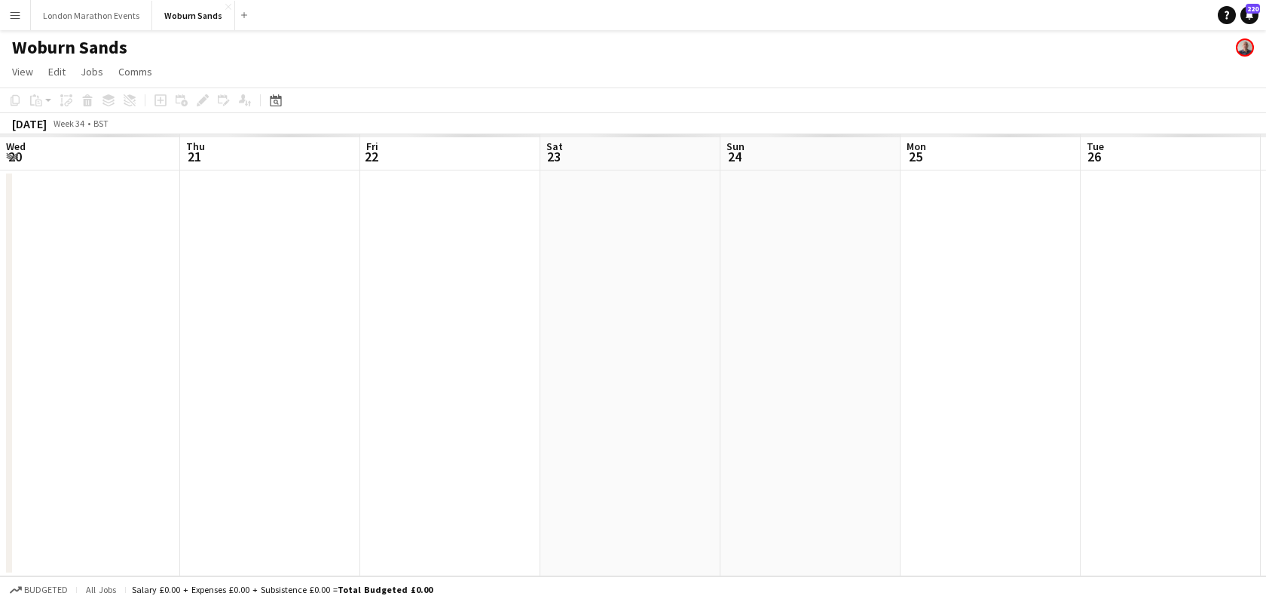
scroll to position [0, 519]
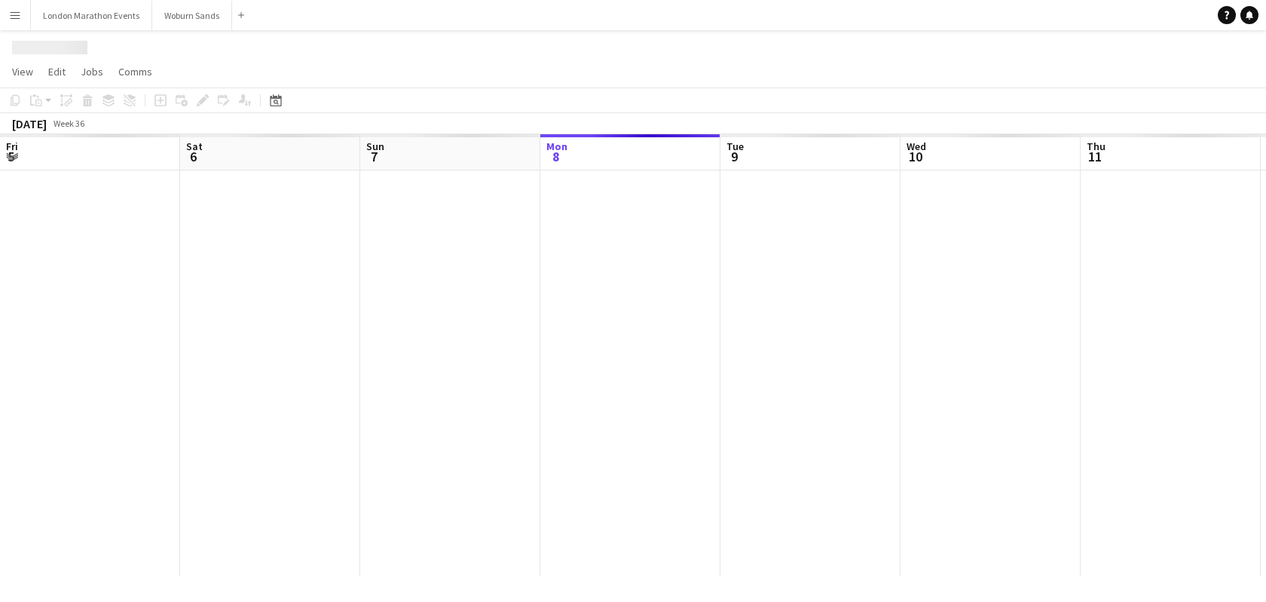
scroll to position [0, 360]
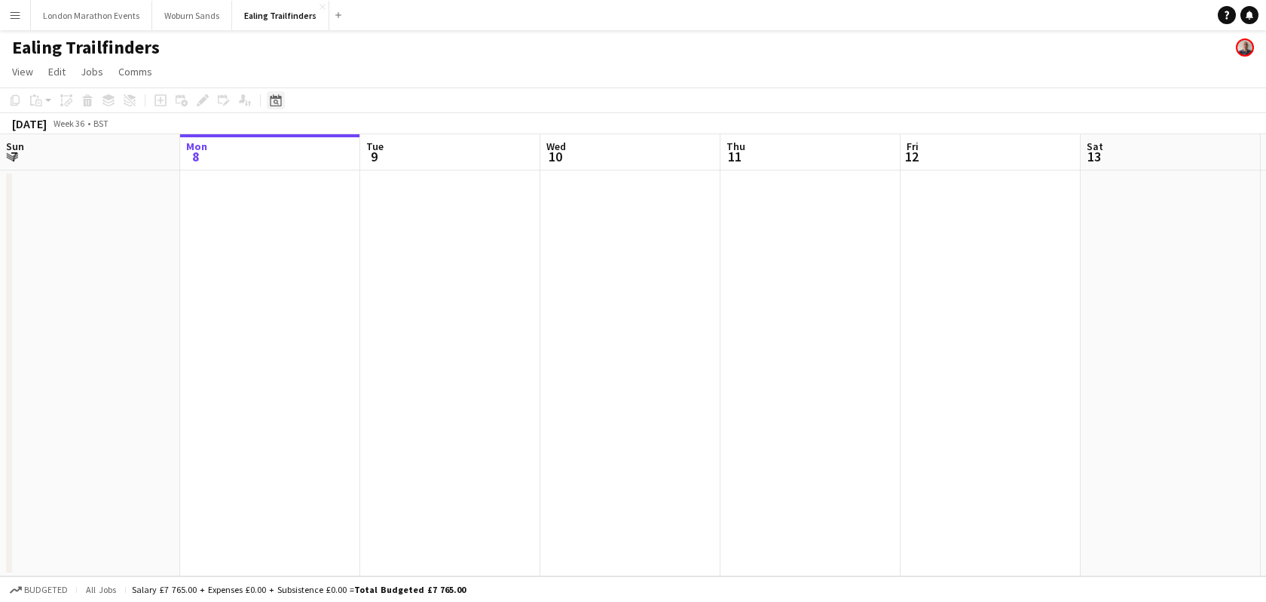
click at [275, 97] on icon at bounding box center [275, 100] width 11 height 12
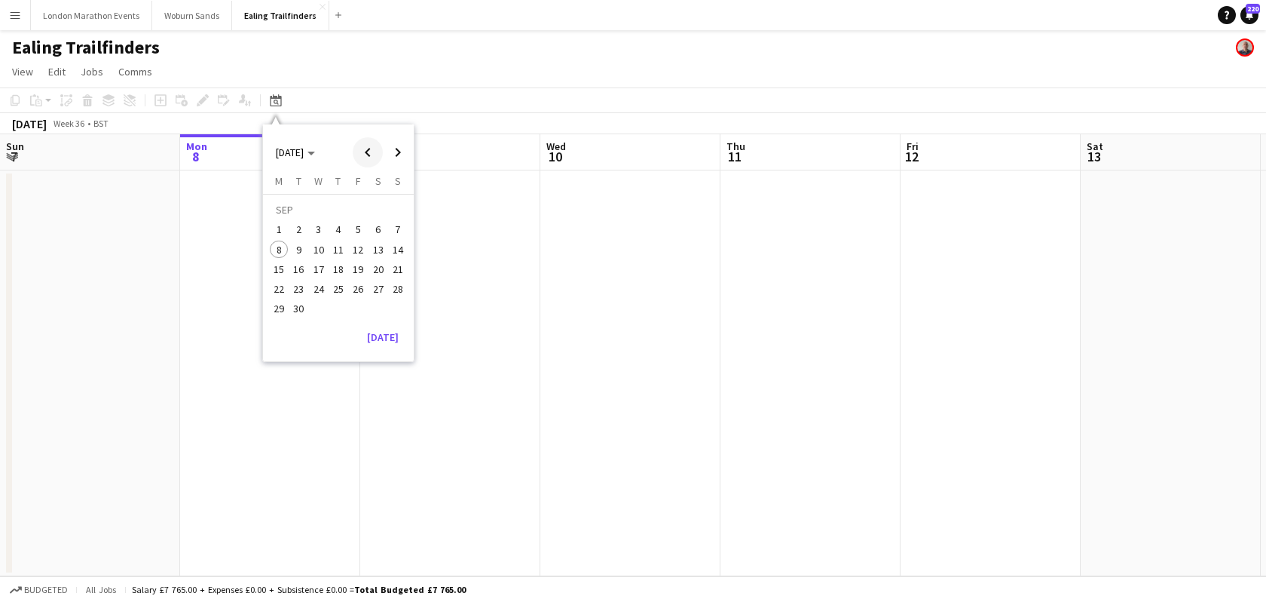
click at [369, 152] on span "Previous month" at bounding box center [368, 152] width 30 height 30
click at [402, 278] on span "24" at bounding box center [398, 273] width 18 height 18
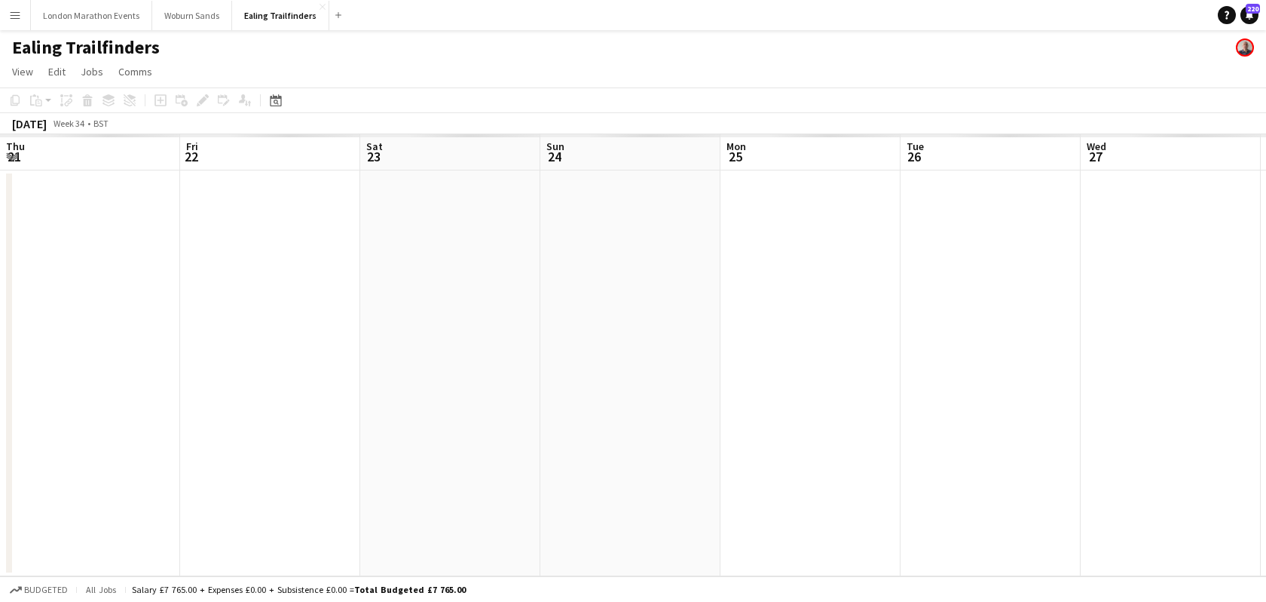
scroll to position [0, 519]
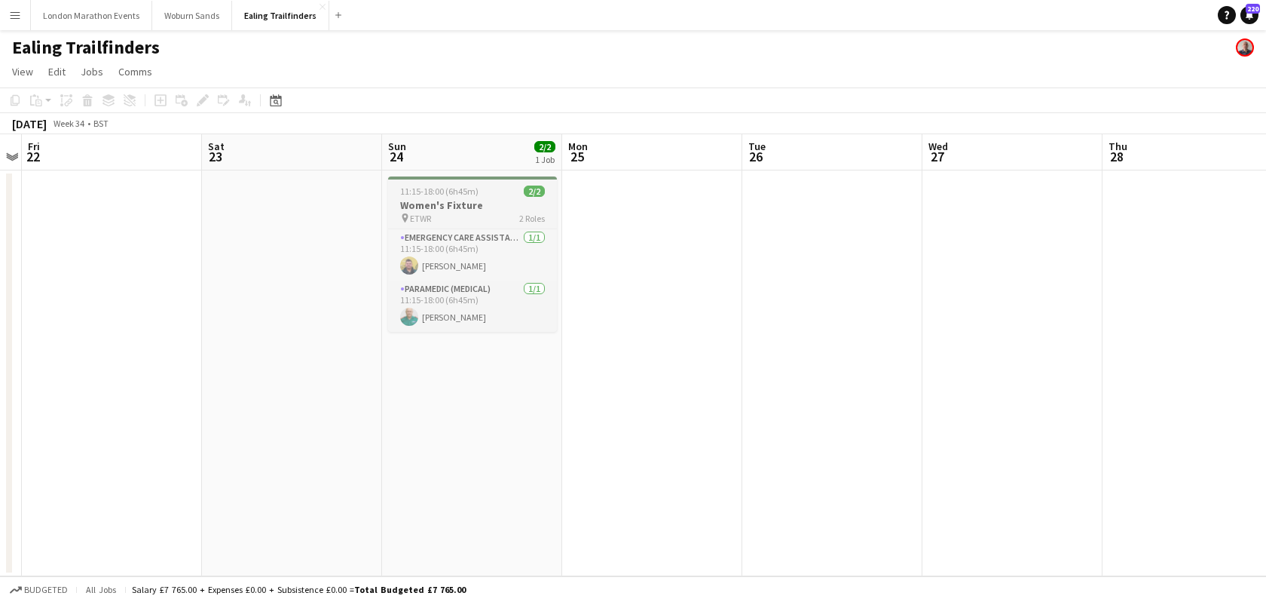
click at [498, 199] on h3 "Women's Fixture" at bounding box center [472, 205] width 169 height 14
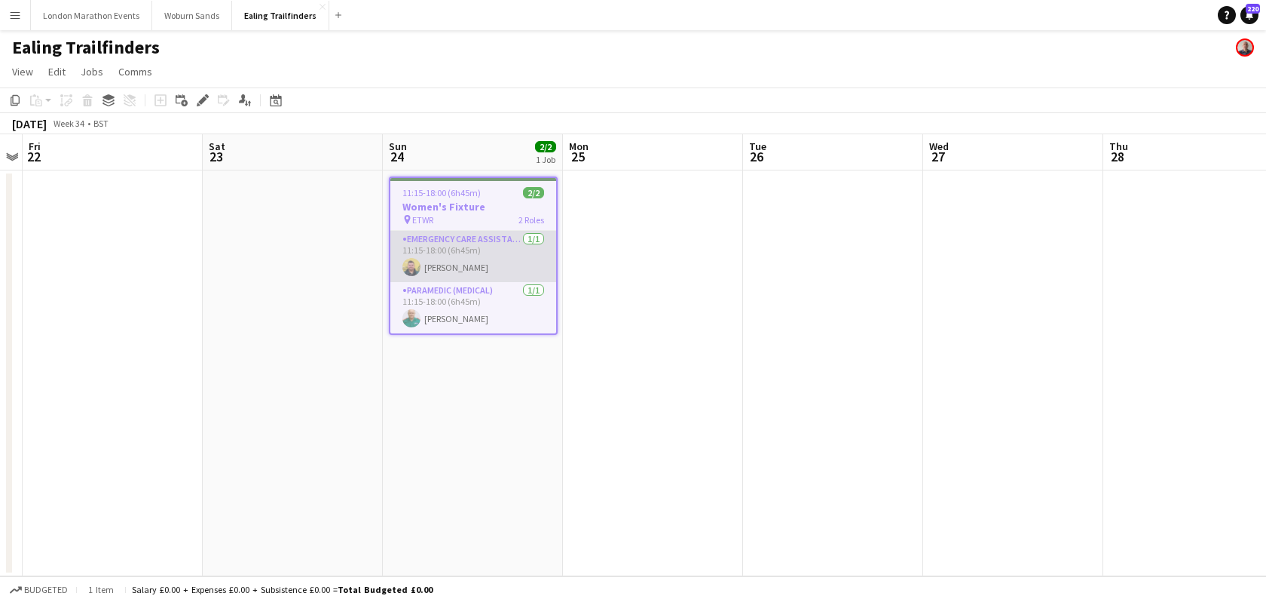
click at [455, 231] on app-card-role "Emergency Care Assistant (Medical) 1/1 11:15-18:00 (6h45m) Joshua Miller" at bounding box center [473, 256] width 166 height 51
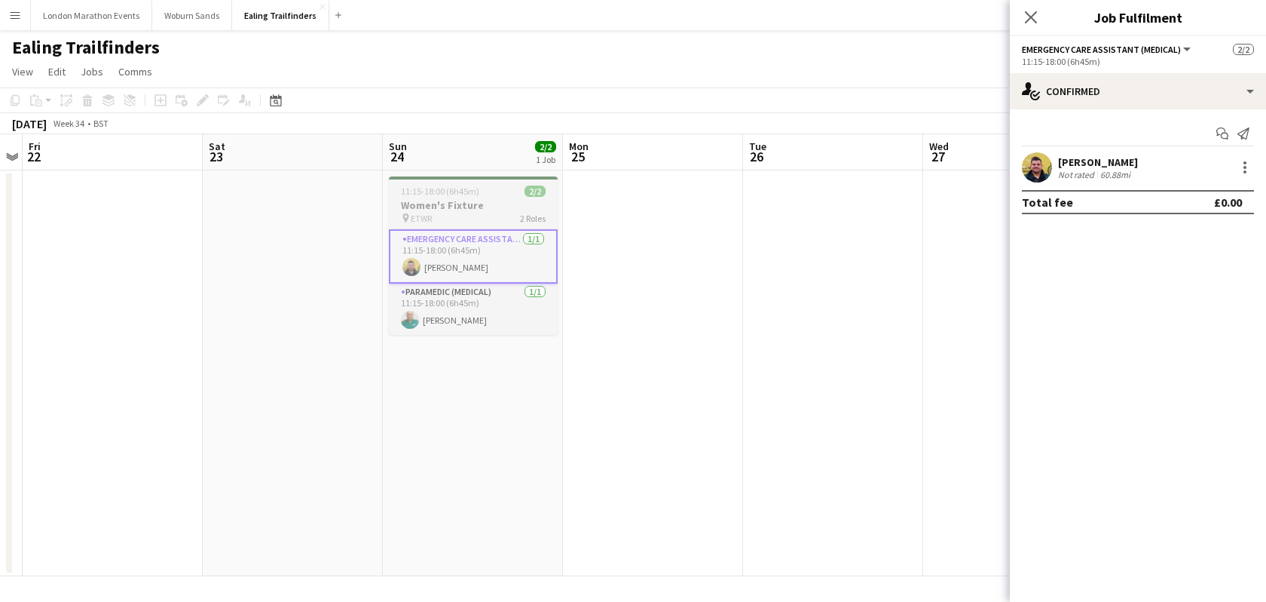
click at [449, 213] on div "pin ETWR 2 Roles" at bounding box center [473, 218] width 169 height 12
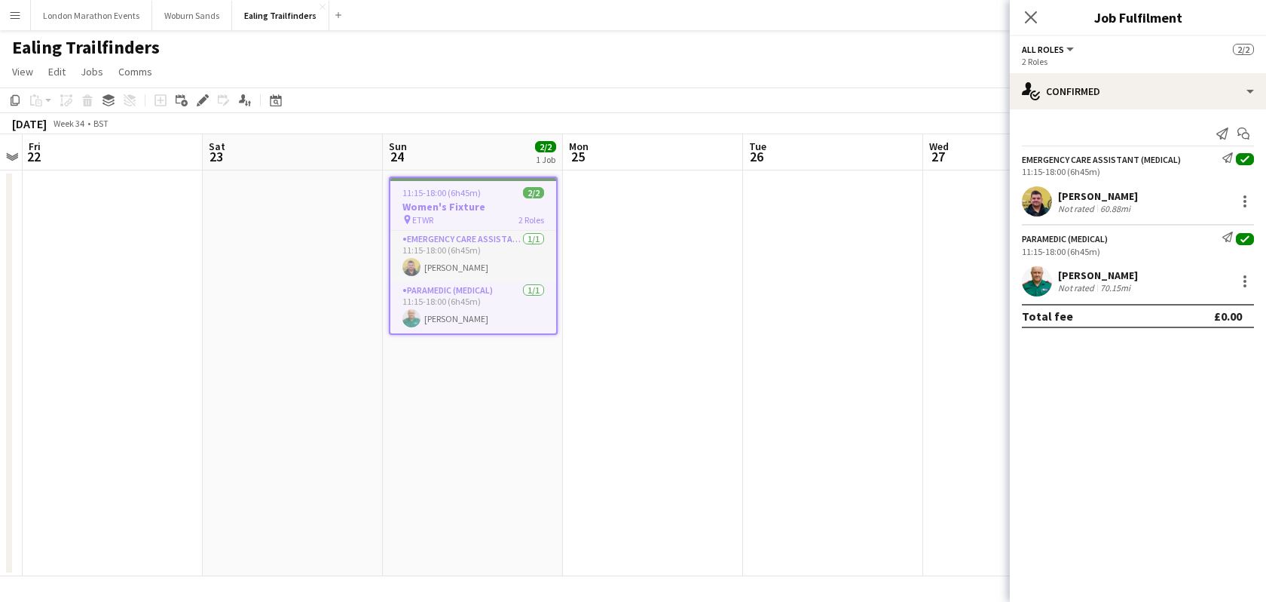
click at [1069, 50] on button "All roles" at bounding box center [1049, 49] width 54 height 11
click at [1027, 20] on icon at bounding box center [1031, 17] width 14 height 14
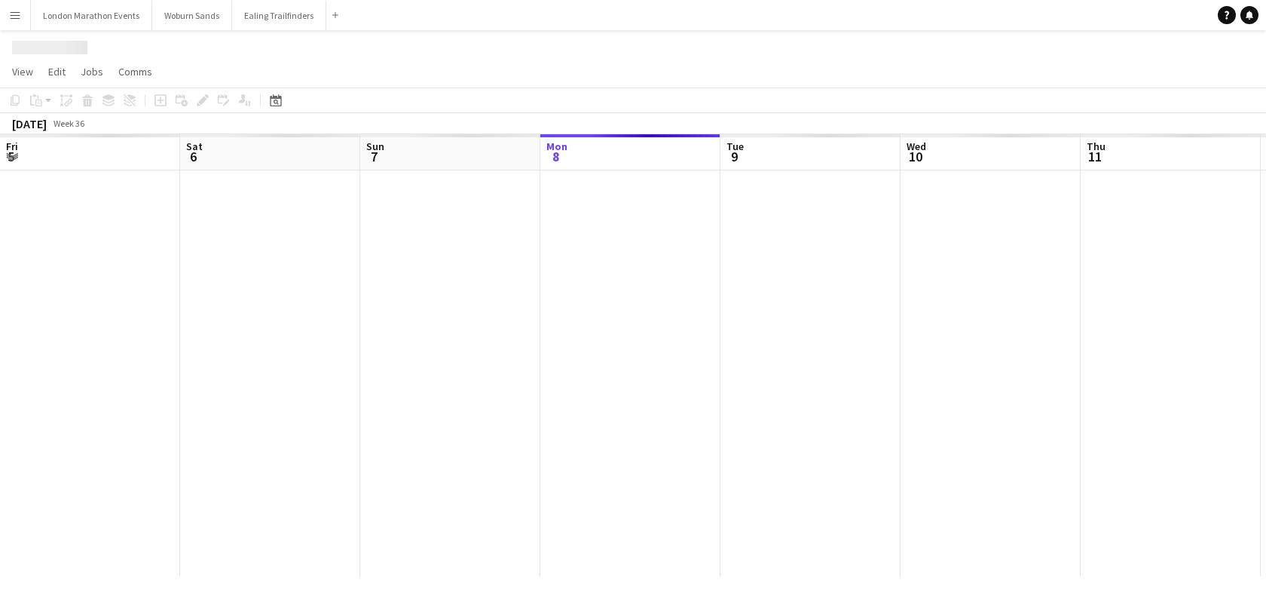
scroll to position [0, 360]
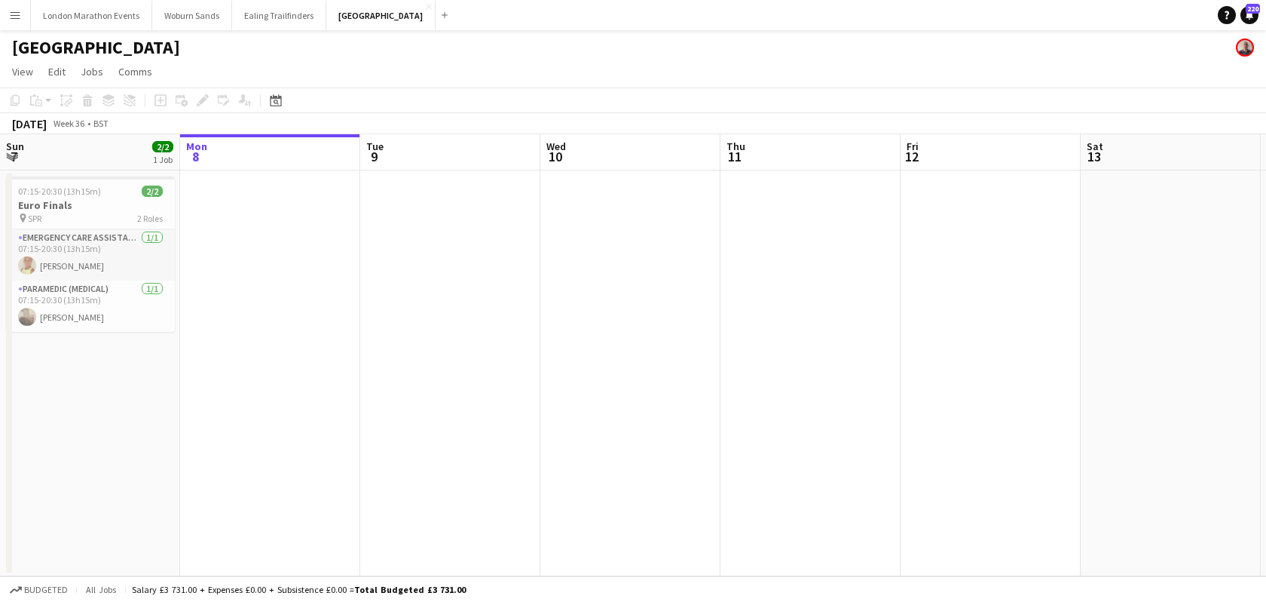
click at [207, 423] on app-date-cell at bounding box center [270, 373] width 180 height 406
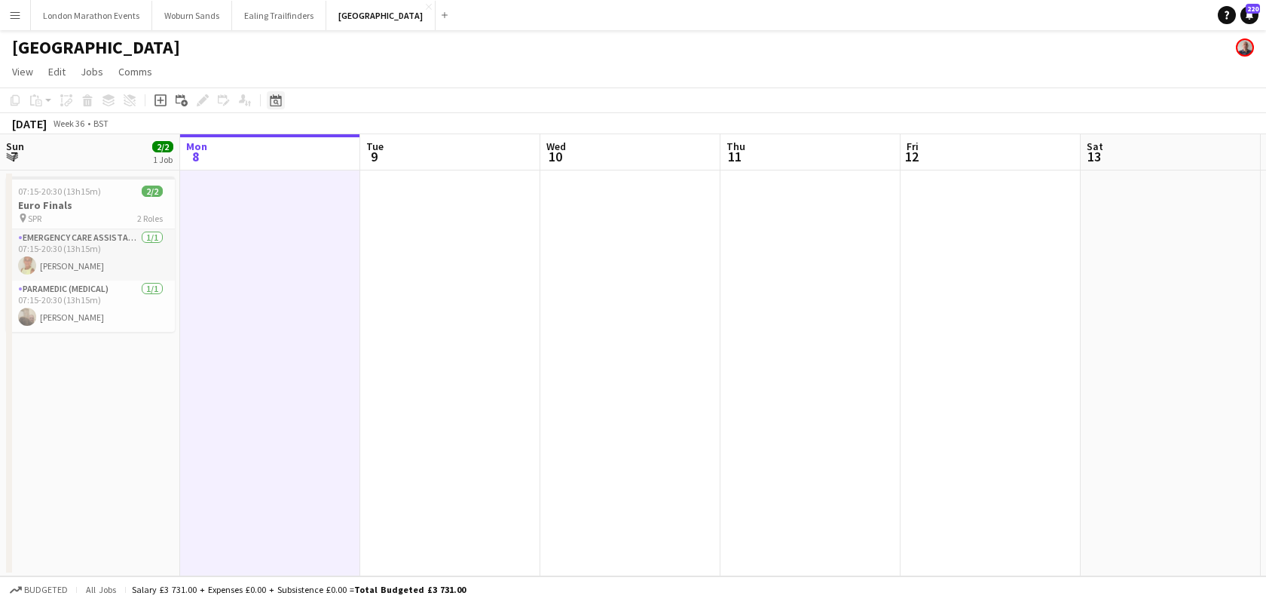
click at [277, 101] on icon at bounding box center [276, 102] width 5 height 5
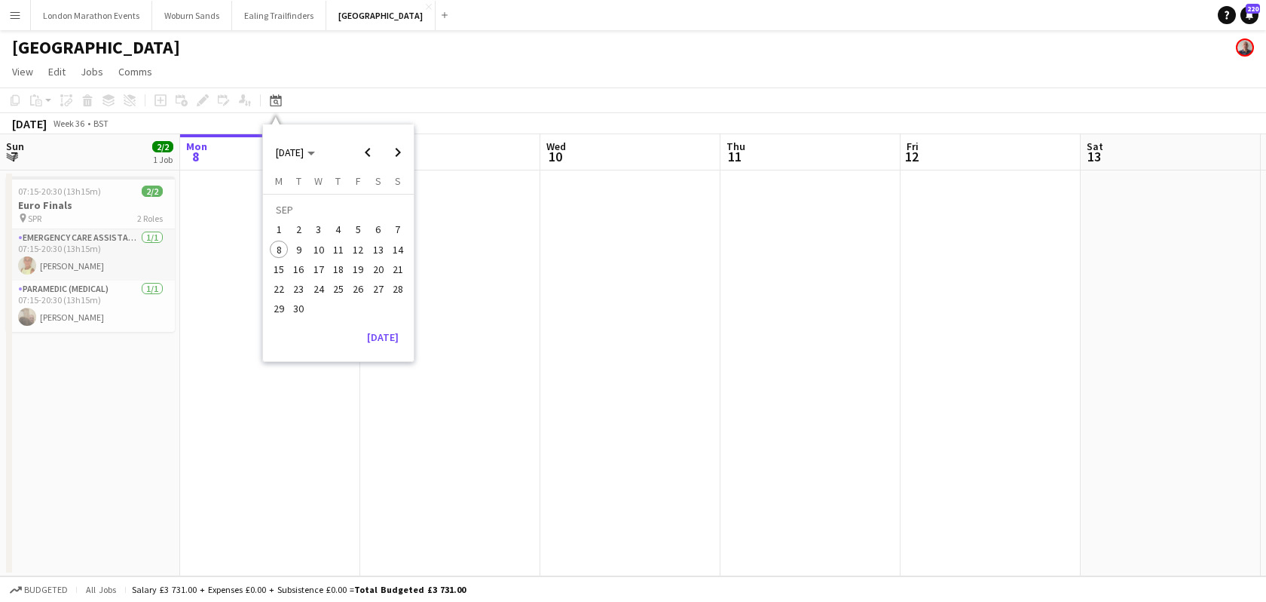
click at [335, 231] on span "4" at bounding box center [338, 230] width 18 height 18
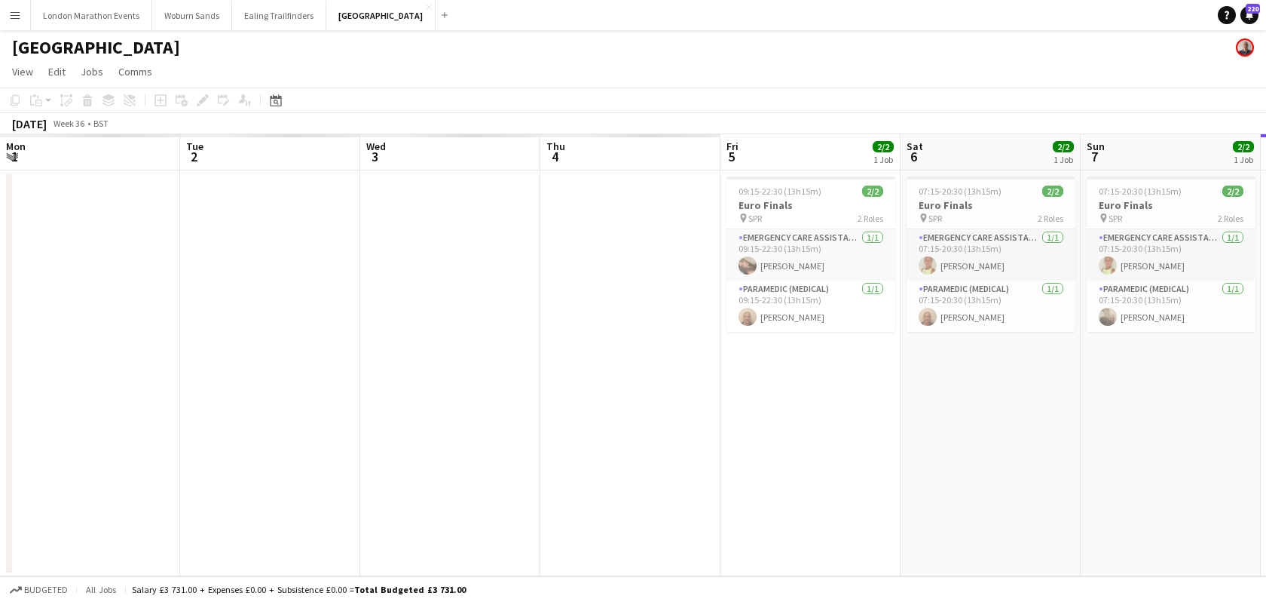
scroll to position [0, 519]
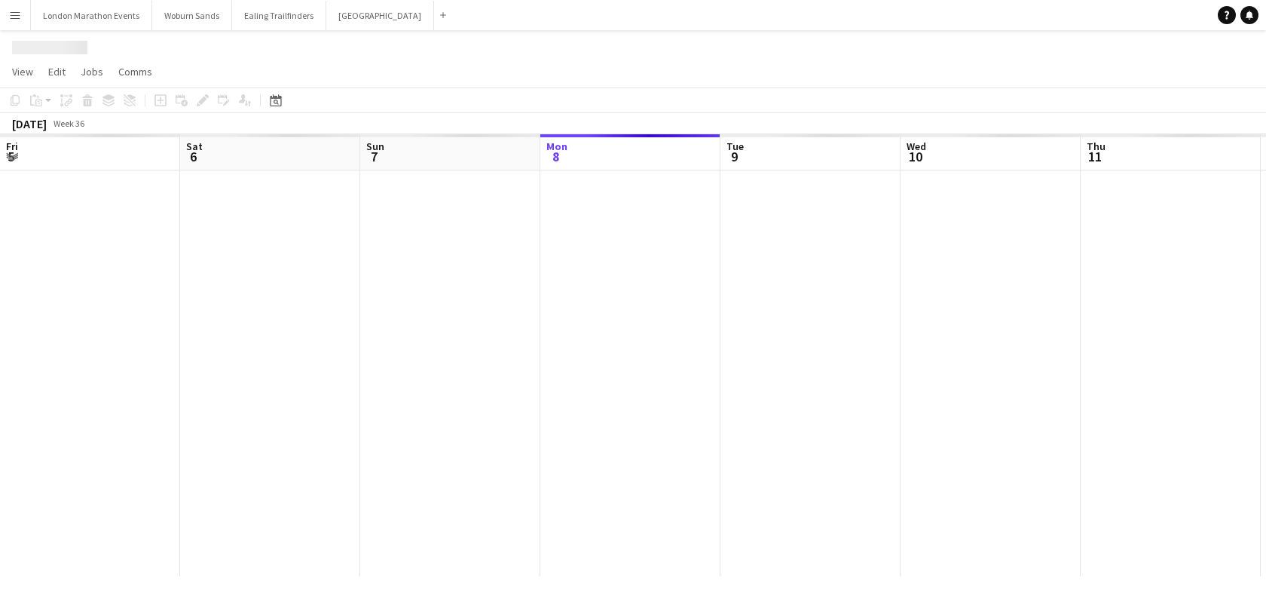
scroll to position [0, 360]
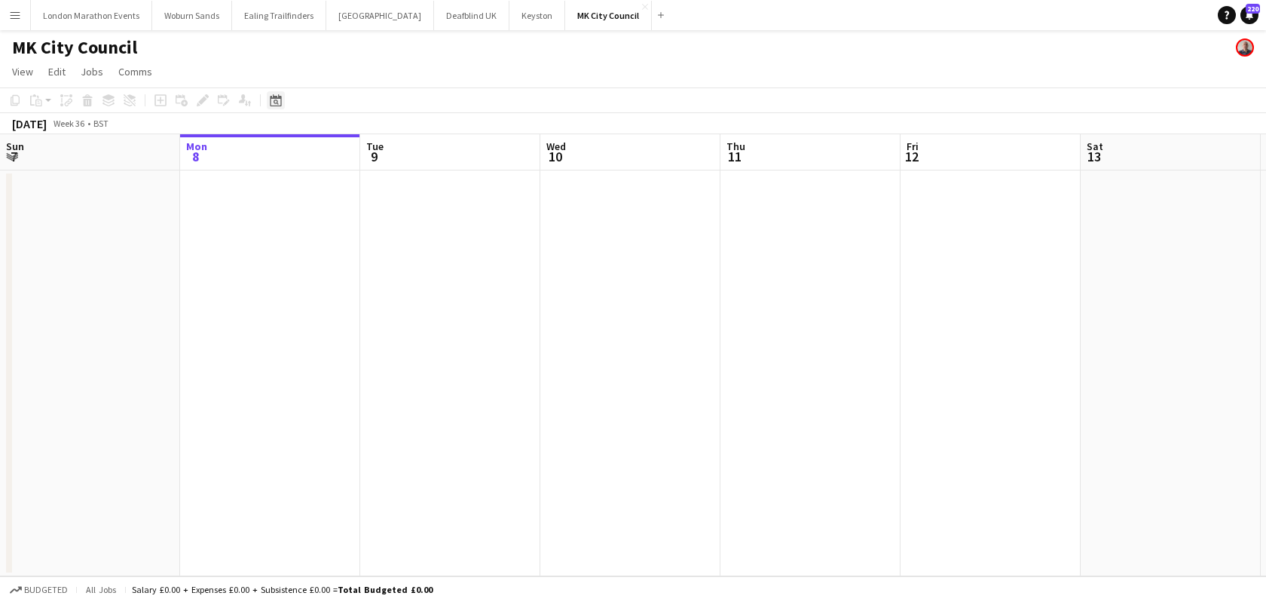
click at [271, 95] on icon "Date picker" at bounding box center [276, 100] width 12 height 12
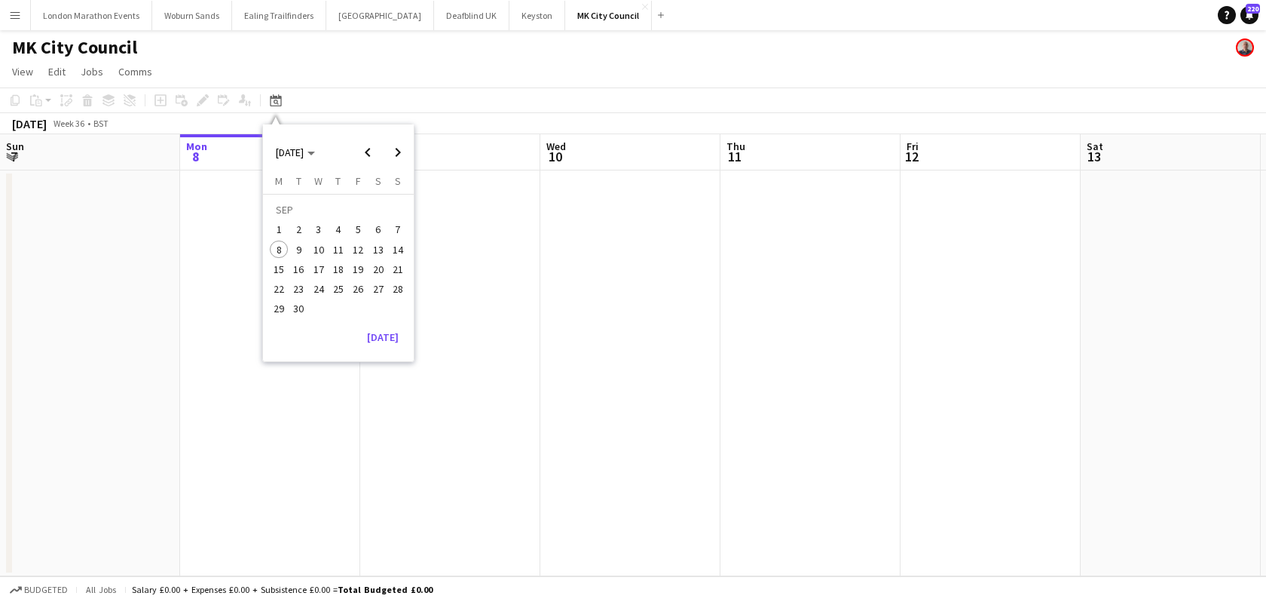
click at [338, 228] on span "4" at bounding box center [338, 230] width 18 height 18
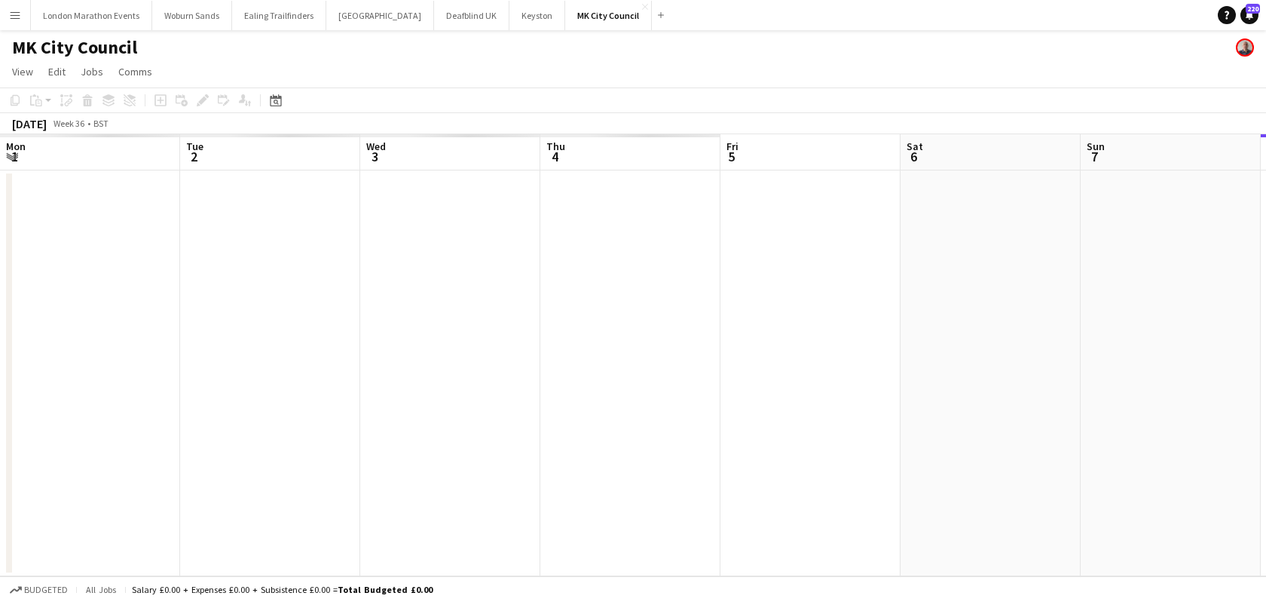
scroll to position [0, 519]
